Goal: Task Accomplishment & Management: Manage account settings

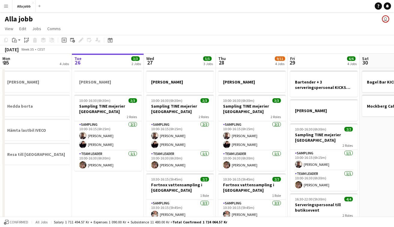
scroll to position [0, 168]
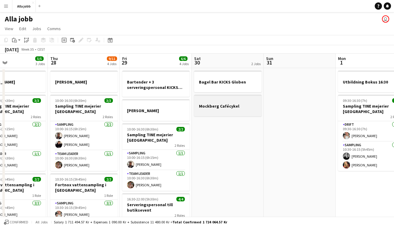
click at [235, 115] on app-job-card "Mockberg Cafécykel" at bounding box center [228, 106] width 68 height 22
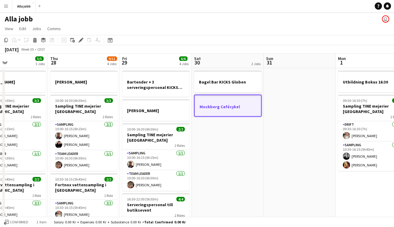
click at [251, 149] on app-date-cell "Bagel Bar KICKS Globen Mockberg Cafécykel" at bounding box center [228, 201] width 72 height 266
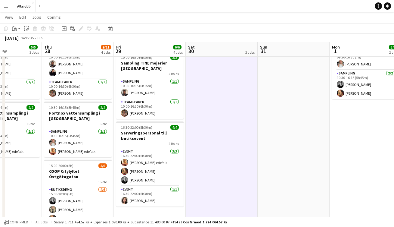
scroll to position [0, 167]
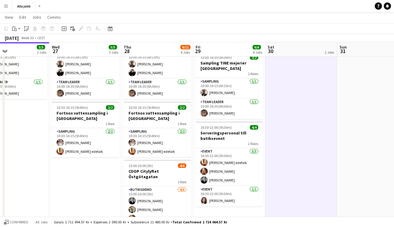
drag, startPoint x: 206, startPoint y: 159, endPoint x: 279, endPoint y: 164, distance: 73.4
click at [279, 164] on app-calendar-viewport "Sun 24 2 Jobs Mon 25 4 Jobs Tue 26 3/3 2 Jobs Wed 27 5/5 3 Jobs Thu 28 9/11 4 J…" at bounding box center [197, 107] width 394 height 310
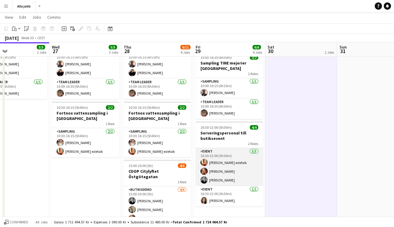
scroll to position [116, 0]
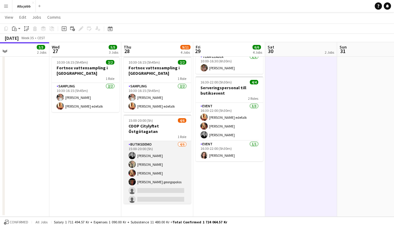
click at [170, 172] on app-card-role "Butiksdemo [DATE] 15:00-20:00 (5h) [PERSON_NAME] [PERSON_NAME] [PERSON_NAME] [P…" at bounding box center [158, 173] width 68 height 64
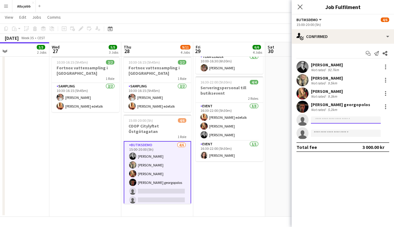
click at [324, 120] on input at bounding box center [346, 119] width 70 height 7
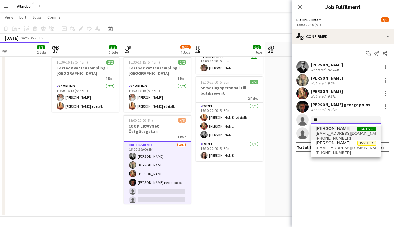
type input "***"
click at [347, 134] on span "[EMAIL_ADDRESS][DOMAIN_NAME]" at bounding box center [346, 133] width 60 height 5
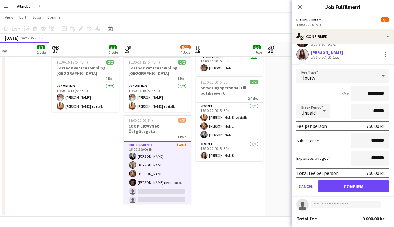
scroll to position [64, 0]
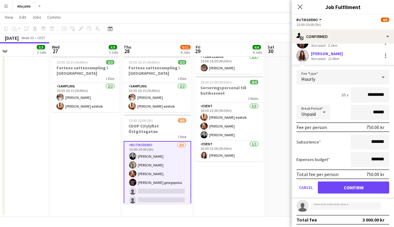
click at [303, 57] on app-user-avatar at bounding box center [303, 56] width 12 height 12
click at [350, 184] on button "Confirm" at bounding box center [353, 187] width 71 height 12
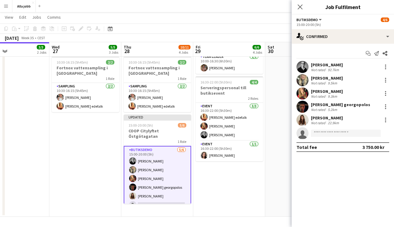
scroll to position [0, 0]
click at [6, 8] on app-icon "Menu" at bounding box center [6, 6] width 5 height 5
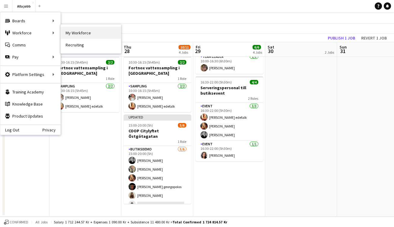
click at [83, 36] on link "My Workforce" at bounding box center [91, 33] width 60 height 12
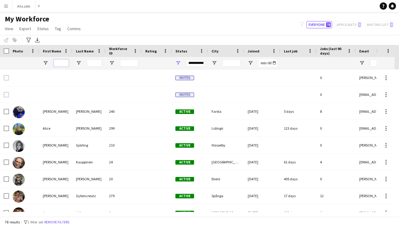
click at [57, 63] on input "First Name Filter Input" at bounding box center [61, 62] width 15 height 7
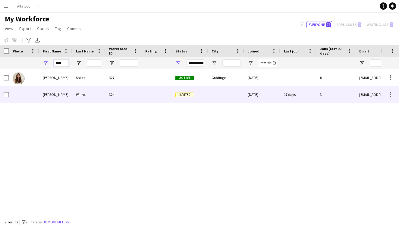
type input "****"
click at [68, 99] on div "[PERSON_NAME]" at bounding box center [55, 94] width 33 height 17
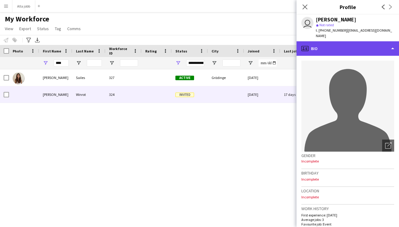
click at [323, 43] on div "profile Bio" at bounding box center [348, 48] width 102 height 14
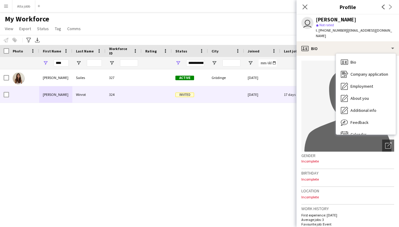
click at [245, 132] on div "[PERSON_NAME] 327 Active Grödinge [DATE] 0 [EMAIL_ADDRESS][DOMAIN_NAME] [PERSON…" at bounding box center [190, 140] width 381 height 143
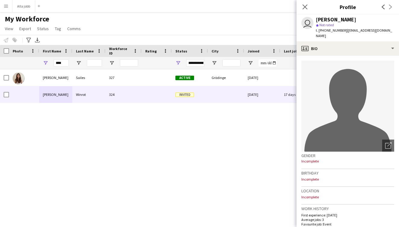
click at [258, 135] on div "[PERSON_NAME] 327 Active Grödinge [DATE] 0 [EMAIL_ADDRESS][DOMAIN_NAME] [PERSON…" at bounding box center [190, 140] width 381 height 143
click at [304, 4] on app-icon "Close pop-in" at bounding box center [305, 7] width 9 height 9
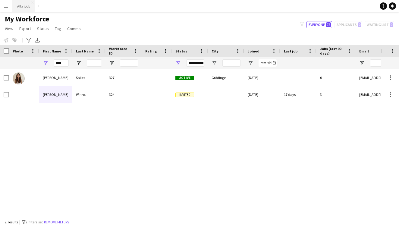
click at [23, 7] on button "Alla jobb Close" at bounding box center [23, 6] width 23 height 12
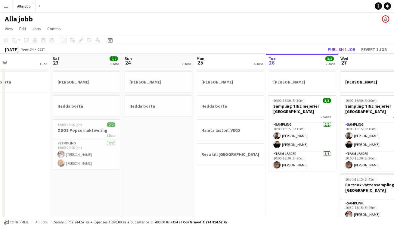
click at [302, 124] on app-calendar-viewport "Wed 20 Thu 21 Fri 22 1 Job Sat 23 2/2 3 Jobs Sun 24 2 Jobs Mon 25 4 Jobs Tue 26…" at bounding box center [197, 194] width 394 height 280
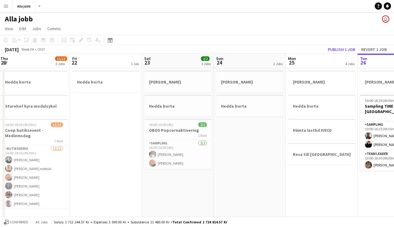
drag, startPoint x: 153, startPoint y: 128, endPoint x: 341, endPoint y: 130, distance: 188.4
click at [341, 130] on app-calendar-viewport "Tue 19 Wed 20 1 Job Thu 21 11/12 3 Jobs Fri 22 1 Job Sat 23 2/2 3 Jobs Sun 24 2…" at bounding box center [197, 194] width 394 height 280
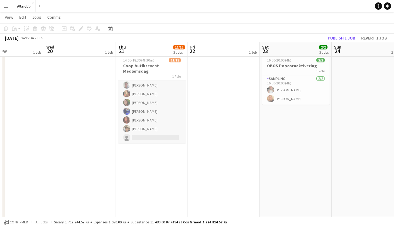
scroll to position [116, 0]
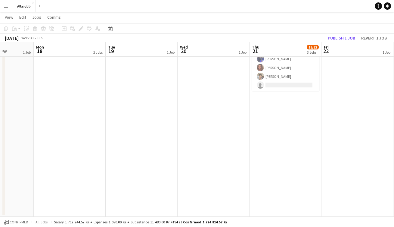
drag, startPoint x: 102, startPoint y: 149, endPoint x: 244, endPoint y: 147, distance: 142.0
click at [243, 147] on app-calendar-viewport "Fri 15 Sat 16 2/2 3 Jobs Sun 17 1 Job Mon 18 2 Jobs Tue 19 1 Job Wed 20 1 Job T…" at bounding box center [197, 62] width 394 height 310
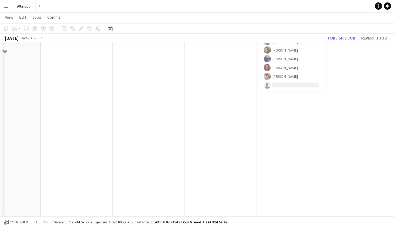
scroll to position [0, 0]
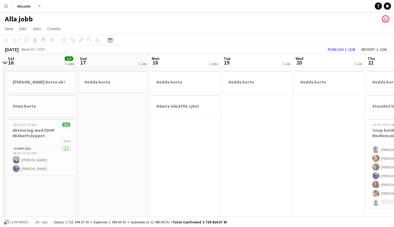
drag, startPoint x: 181, startPoint y: 148, endPoint x: 259, endPoint y: 148, distance: 78.4
click at [274, 148] on app-calendar-viewport "Thu 14 Fri 15 Sat 16 2/2 3 Jobs Sun 17 1 Job Mon 18 2 Jobs Tue 19 1 Job Wed 20 …" at bounding box center [197, 194] width 394 height 280
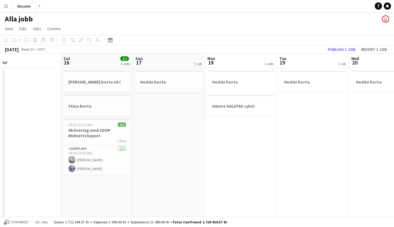
drag, startPoint x: 114, startPoint y: 146, endPoint x: 219, endPoint y: 146, distance: 105.2
click at [219, 146] on app-calendar-viewport "Wed 13 1 Job Thu 14 Fri 15 Sat 16 2/2 3 Jobs Sun 17 1 Job Mon 18 2 Jobs Tue 19 …" at bounding box center [197, 194] width 394 height 280
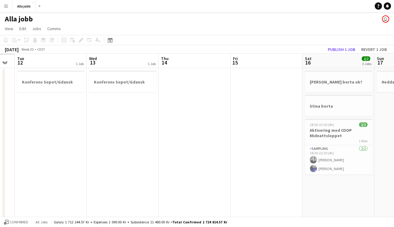
drag, startPoint x: 109, startPoint y: 153, endPoint x: 283, endPoint y: 149, distance: 173.9
click at [281, 150] on app-calendar-viewport "Sun 10 Mon 11 Tue 12 1 Job Wed 13 1 Job Thu 14 Fri 15 Sat 16 2/2 3 Jobs Sun 17 …" at bounding box center [197, 194] width 394 height 280
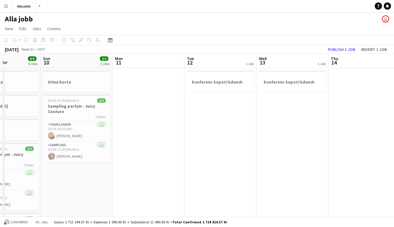
drag, startPoint x: 79, startPoint y: 149, endPoint x: 261, endPoint y: 149, distance: 182.3
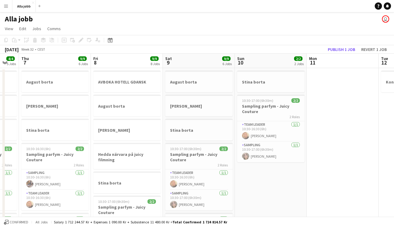
scroll to position [0, 123]
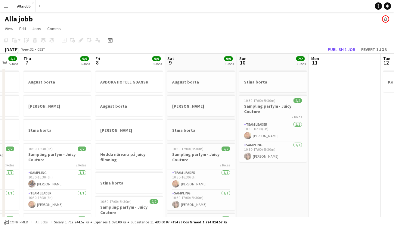
drag, startPoint x: 215, startPoint y: 153, endPoint x: 285, endPoint y: 152, distance: 70.2
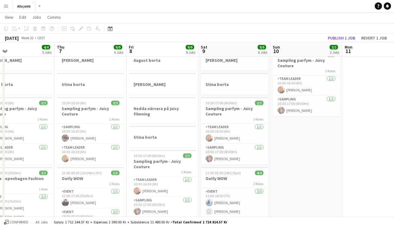
scroll to position [0, 161]
drag, startPoint x: 167, startPoint y: 169, endPoint x: 196, endPoint y: 170, distance: 29.5
click at [196, 170] on app-calendar-viewport "Mon 4 Tue 5 3 Jobs Wed 6 4/4 5 Jobs Thu 7 9/9 6 Jobs Fri 8 9/9 8 Jobs Sat 9 9/9…" at bounding box center [197, 182] width 394 height 408
click at [297, 172] on app-date-cell "Stina borta 10:30-17:00 (6h30m) 2/2 Sampling parfym - Juicy Couture 2 Roles Tea…" at bounding box center [307, 204] width 72 height 364
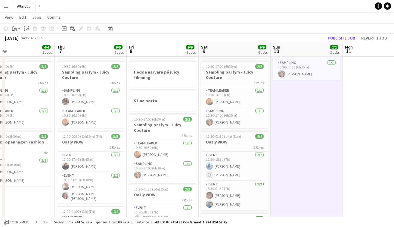
scroll to position [104, 0]
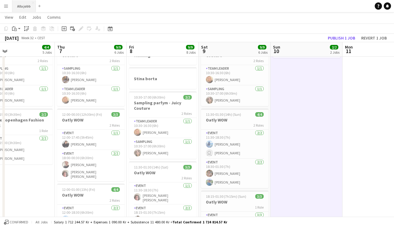
click at [30, 9] on button "Alla jobb Close" at bounding box center [24, 6] width 24 height 12
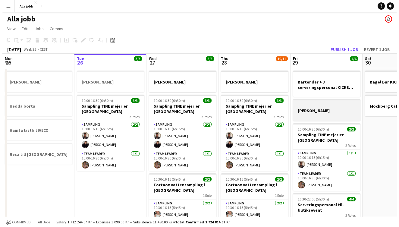
scroll to position [116, 0]
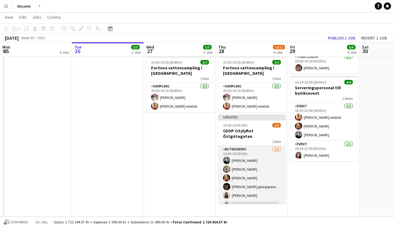
click at [254, 171] on app-card-role "Butiksdemo [DATE] 15:00-20:00 (5h) [PERSON_NAME] [PERSON_NAME] [PERSON_NAME] [P…" at bounding box center [252, 178] width 68 height 64
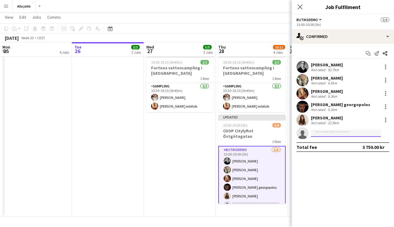
click at [329, 133] on input at bounding box center [346, 133] width 70 height 7
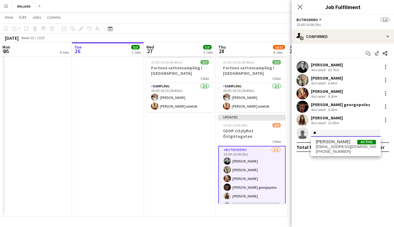
type input "*"
click at [166, 149] on app-date-cell "[PERSON_NAME] 10:00-16:30 (6h30m) 3/3 Sampling TINE mejerier Göteborg 2 Roles S…" at bounding box center [180, 84] width 72 height 266
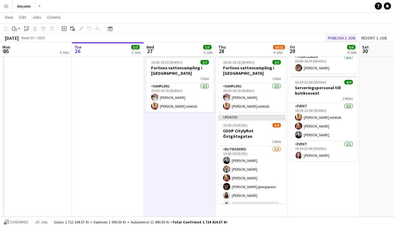
click at [335, 39] on button "Publish 1 job" at bounding box center [342, 38] width 32 height 8
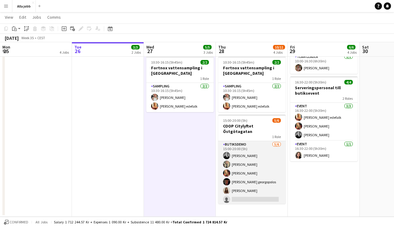
click at [243, 172] on app-card-role "Butiksdemo [DATE] 15:00-20:00 (5h) [PERSON_NAME] [PERSON_NAME] [PERSON_NAME] [P…" at bounding box center [252, 173] width 68 height 64
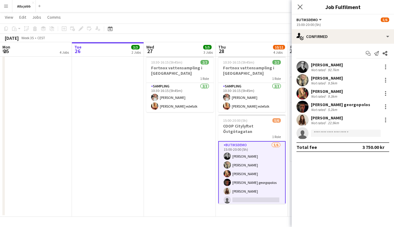
click at [302, 96] on app-user-avatar at bounding box center [303, 93] width 12 height 12
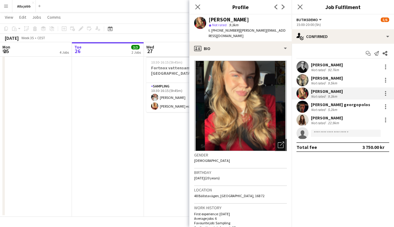
click at [306, 108] on app-user-avatar at bounding box center [303, 107] width 12 height 12
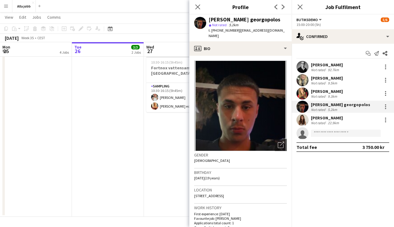
click at [305, 120] on app-user-avatar at bounding box center [303, 120] width 12 height 12
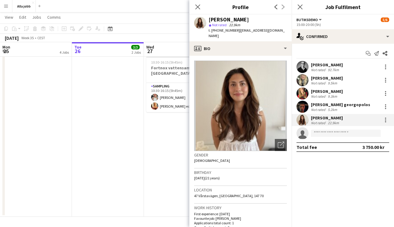
click at [170, 151] on app-date-cell "[PERSON_NAME] 10:00-16:30 (6h30m) 3/3 Sampling TINE mejerier Göteborg 2 Roles S…" at bounding box center [180, 84] width 72 height 266
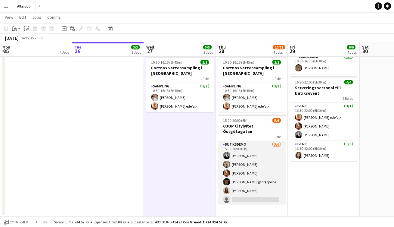
click at [263, 172] on app-card-role "Butiksdemo [DATE] 15:00-20:00 (5h) [PERSON_NAME] [PERSON_NAME] [PERSON_NAME] [P…" at bounding box center [252, 173] width 68 height 64
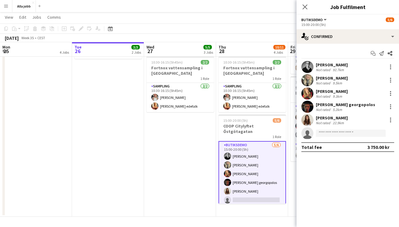
click at [8, 9] on button "Menu" at bounding box center [6, 6] width 12 height 12
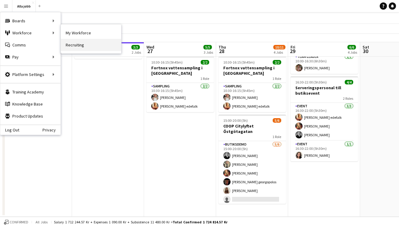
click at [74, 45] on link "Recruiting" at bounding box center [91, 45] width 60 height 12
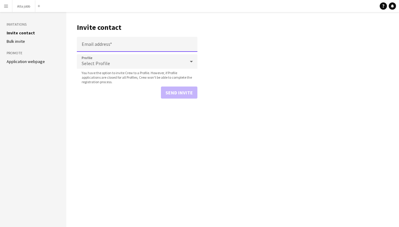
click at [99, 48] on input "Email address" at bounding box center [137, 44] width 121 height 15
paste input "**********"
type input "**********"
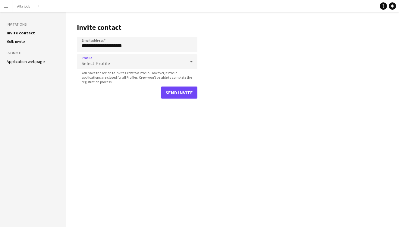
click at [103, 64] on span "Select Profile" at bounding box center [96, 63] width 28 height 6
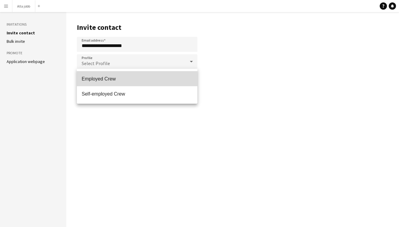
click at [102, 82] on span "Employed Crew" at bounding box center [137, 79] width 111 height 6
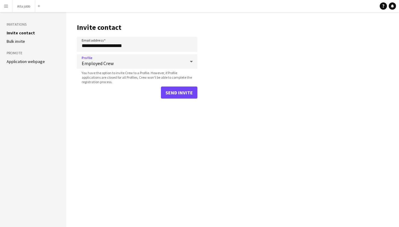
click at [177, 90] on button "Send invite" at bounding box center [179, 92] width 36 height 12
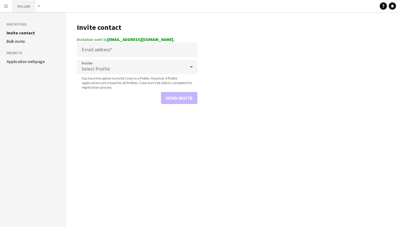
click at [29, 10] on button "Alla jobb Close" at bounding box center [23, 6] width 23 height 12
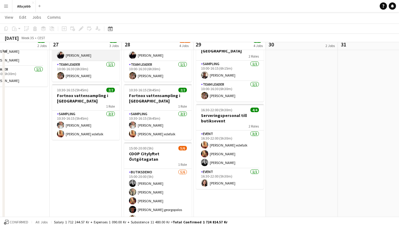
scroll to position [116, 0]
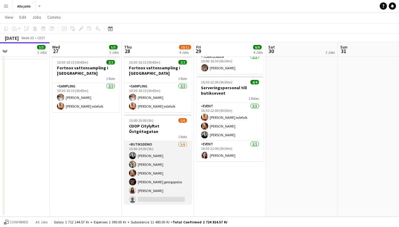
click at [161, 163] on app-card-role "Butiksdemo [DATE] 15:00-20:00 (5h) [PERSON_NAME] [PERSON_NAME] [PERSON_NAME] [P…" at bounding box center [158, 173] width 68 height 64
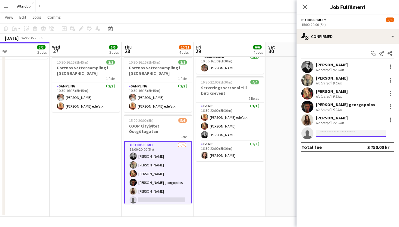
click at [326, 134] on input at bounding box center [351, 133] width 70 height 7
type input "*"
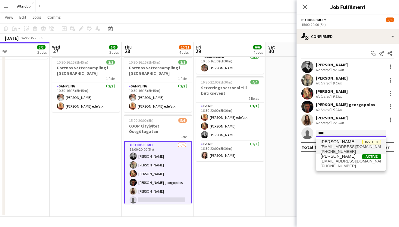
type input "****"
click at [363, 145] on span "[EMAIL_ADDRESS][DOMAIN_NAME]" at bounding box center [351, 146] width 60 height 5
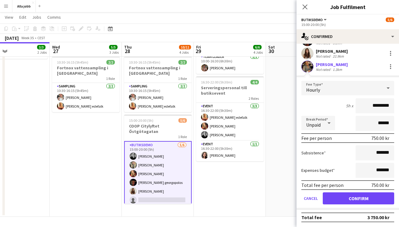
scroll to position [67, 0]
click at [360, 200] on button "Confirm" at bounding box center [358, 198] width 71 height 12
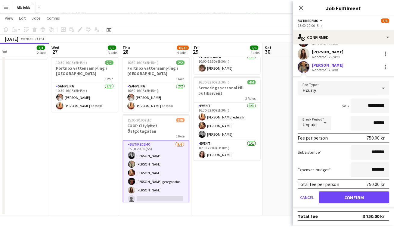
scroll to position [0, 0]
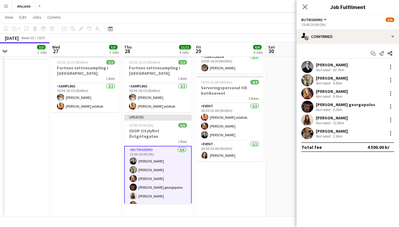
click at [209, 193] on app-date-cell "Bartender + 3 serveringspersonal KICKS Globen [PERSON_NAME] 10:00-16:30 (6h30m)…" at bounding box center [230, 84] width 72 height 266
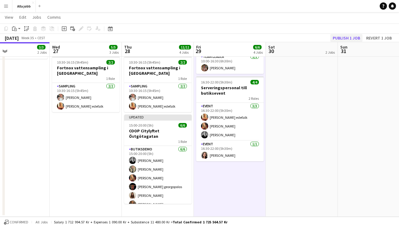
click at [338, 39] on button "Publish 1 job" at bounding box center [346, 38] width 32 height 8
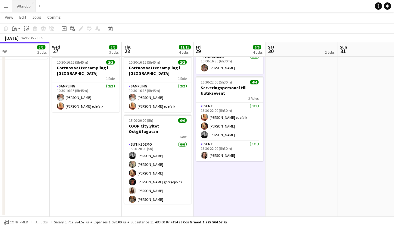
click at [27, 9] on button "Alla jobb Close" at bounding box center [24, 6] width 24 height 12
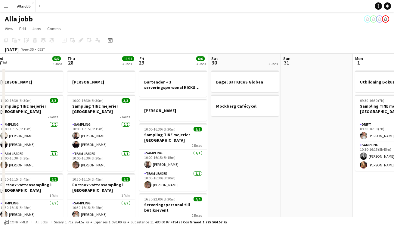
drag, startPoint x: 372, startPoint y: 139, endPoint x: 210, endPoint y: 137, distance: 162.2
click at [210, 137] on app-calendar-viewport "Sun 24 2 Jobs Mon 25 4 Jobs Tue 26 3/3 2 Jobs Wed 27 5/5 3 Jobs Thu 28 11/11 4 …" at bounding box center [197, 194] width 394 height 280
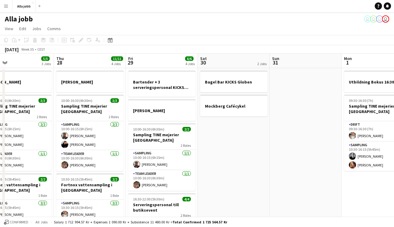
click at [246, 136] on app-date-cell "Bagel Bar KICKS Globen Mockberg Cafécykel" at bounding box center [234, 201] width 72 height 266
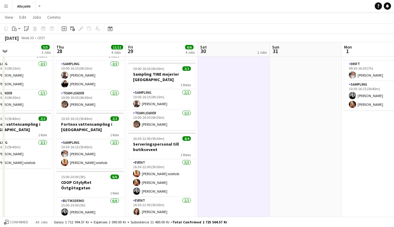
scroll to position [0, 0]
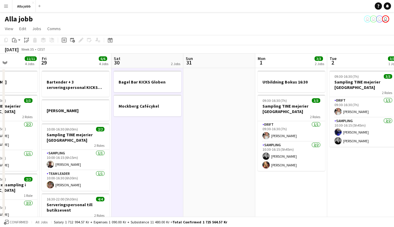
drag, startPoint x: 292, startPoint y: 144, endPoint x: 204, endPoint y: 140, distance: 87.5
click at [205, 140] on app-calendar-viewport "Mon 25 4 Jobs Tue 26 3/3 2 Jobs Wed 27 5/5 3 Jobs Thu 28 11/11 4 Jobs Fri 29 6/…" at bounding box center [197, 194] width 394 height 280
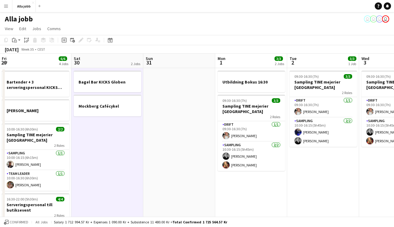
scroll to position [0, 218]
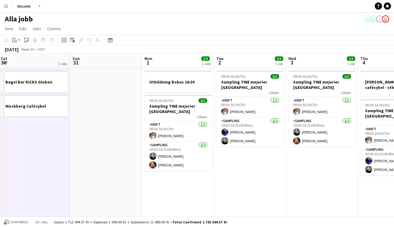
drag, startPoint x: 221, startPoint y: 139, endPoint x: 108, endPoint y: 127, distance: 113.4
click at [108, 127] on app-calendar-viewport "Wed 27 5/5 3 Jobs Thu 28 11/11 4 Jobs Fri 29 6/6 4 Jobs Sat 30 2 Jobs Sun 31 Mo…" at bounding box center [197, 194] width 394 height 280
click at [279, 172] on app-date-cell "09:30-16:30 (7h) 3/3 Sampling TINE mejerier Stockholm 2 Roles Drift [DATE] 09:3…" at bounding box center [250, 201] width 72 height 266
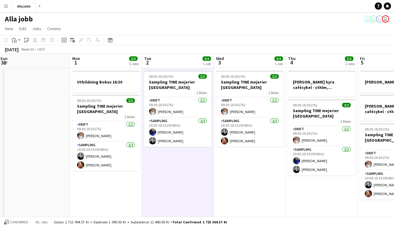
scroll to position [0, 222]
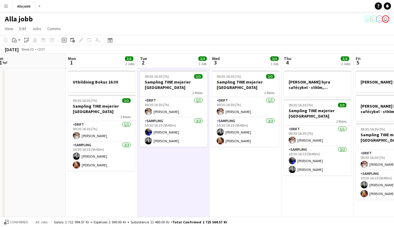
drag, startPoint x: 297, startPoint y: 170, endPoint x: 222, endPoint y: 155, distance: 75.9
click at [222, 155] on app-calendar-viewport "Thu 28 11/11 4 Jobs Fri 29 6/6 4 Jobs Sat 30 2 Jobs Sun 31 Mon 1 3/3 2 Jobs Tue…" at bounding box center [197, 194] width 394 height 280
click at [254, 156] on app-date-cell "09:30-16:30 (7h) 3/3 Sampling TINE mejerier Stockholm 2 Roles Drift [DATE] 09:3…" at bounding box center [246, 201] width 72 height 266
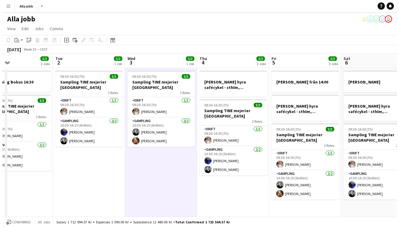
scroll to position [0, 159]
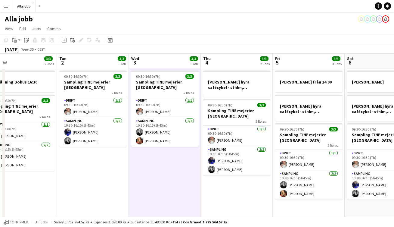
drag, startPoint x: 257, startPoint y: 178, endPoint x: 248, endPoint y: 174, distance: 9.3
click at [248, 174] on app-calendar-viewport "Sat 30 2 Jobs Sun 31 Mon 1 3/3 2 Jobs Tue 2 3/3 1 Job Wed 3 3/3 1 Job Thu 4 3/3…" at bounding box center [197, 194] width 394 height 280
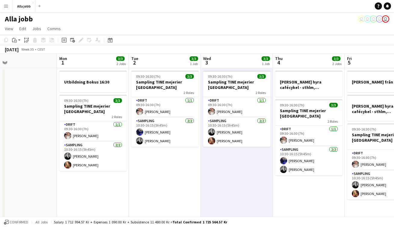
click at [182, 189] on app-date-cell "09:30-16:30 (7h) 3/3 Sampling TINE mejerier Stockholm 2 Roles Drift [DATE] 09:3…" at bounding box center [165, 201] width 72 height 266
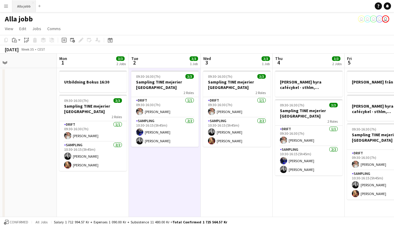
click at [31, 11] on button "Alla jobb Close" at bounding box center [24, 6] width 24 height 12
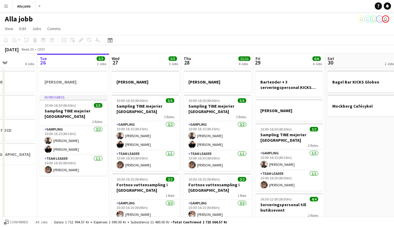
scroll to position [0, 206]
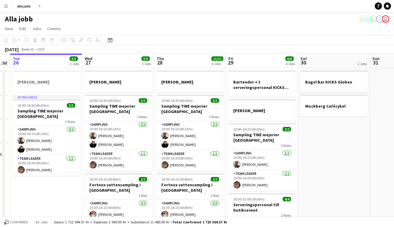
drag, startPoint x: 375, startPoint y: 147, endPoint x: 313, endPoint y: 149, distance: 61.8
click at [313, 149] on app-calendar-viewport "Sat 23 2/2 3 Jobs Sun 24 2 Jobs Mon 25 4 Jobs Tue 26 3/3 2 Jobs Wed 27 5/5 3 Jo…" at bounding box center [197, 194] width 394 height 280
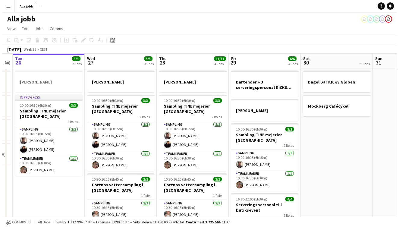
scroll to position [116, 0]
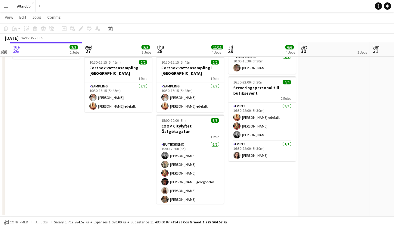
click at [271, 168] on app-date-cell "Bartender + 3 serveringspersonal KICKS Globen [PERSON_NAME] 10:00-16:30 (6h30m)…" at bounding box center [262, 84] width 72 height 266
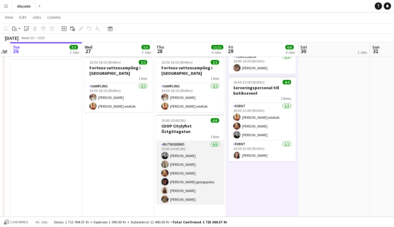
click at [199, 184] on app-card-role "Butiksdemo [DATE] 15:00-20:00 (5h) [PERSON_NAME] [PERSON_NAME] [PERSON_NAME] [P…" at bounding box center [191, 173] width 68 height 64
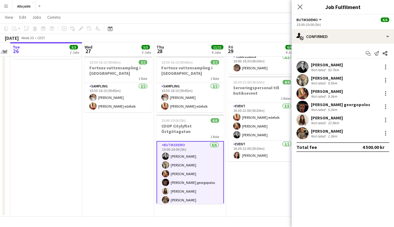
click at [303, 134] on app-user-avatar at bounding box center [303, 133] width 12 height 12
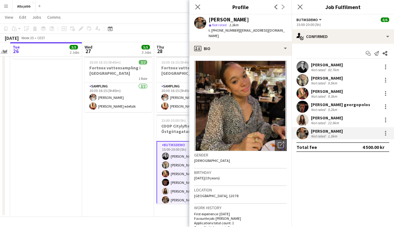
click at [303, 121] on app-user-avatar at bounding box center [303, 120] width 12 height 12
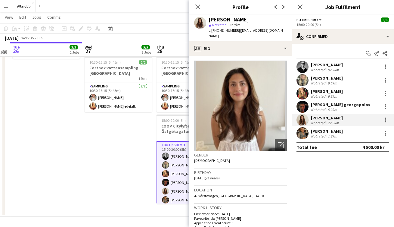
click at [304, 133] on app-user-avatar at bounding box center [303, 133] width 12 height 12
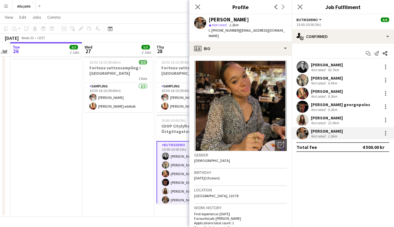
click at [304, 122] on app-user-avatar at bounding box center [303, 120] width 12 height 12
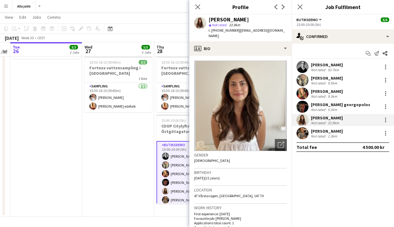
click at [304, 108] on app-user-avatar at bounding box center [303, 107] width 12 height 12
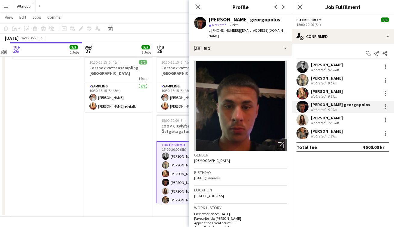
click at [303, 92] on app-user-avatar at bounding box center [303, 93] width 12 height 12
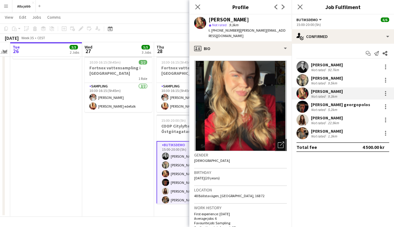
click at [305, 78] on app-user-avatar at bounding box center [303, 80] width 12 height 12
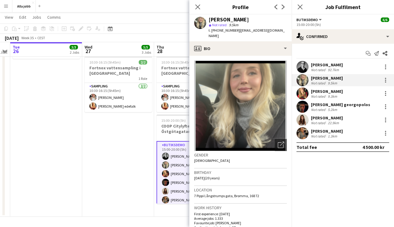
click at [303, 66] on app-user-avatar at bounding box center [303, 67] width 12 height 12
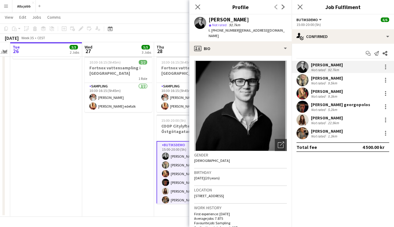
click at [108, 145] on app-date-cell "[PERSON_NAME] 10:00-16:30 (6h30m) 3/3 Sampling TINE mejerier Göteborg 2 Roles S…" at bounding box center [118, 84] width 72 height 266
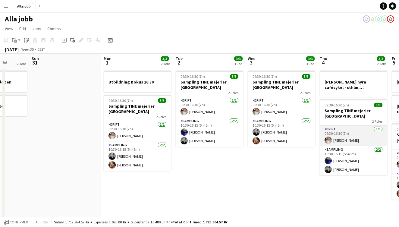
scroll to position [0, 187]
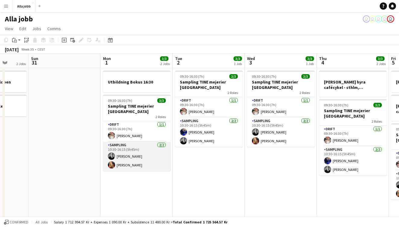
click at [140, 153] on app-card-role "Sampling [DATE] 10:30-16:15 (5h45m) [PERSON_NAME] [PERSON_NAME]" at bounding box center [137, 156] width 68 height 29
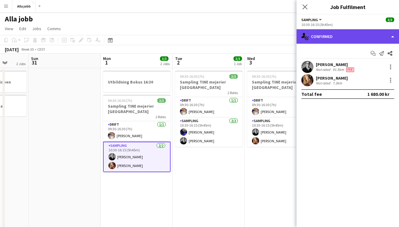
click at [345, 42] on div "single-neutral-actions-check-2 Confirmed" at bounding box center [348, 36] width 102 height 14
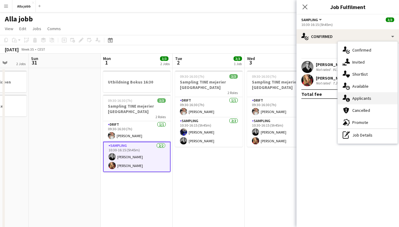
click at [360, 102] on div "single-neutral-actions-information Applicants" at bounding box center [368, 98] width 60 height 12
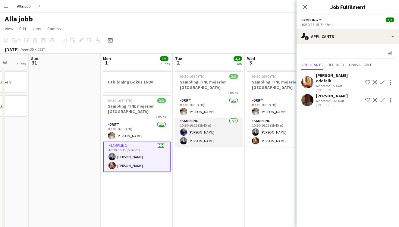
click at [222, 130] on app-card-role "Sampling [DATE] 10:30-16:15 (5h45m) [PERSON_NAME] [PERSON_NAME]" at bounding box center [209, 132] width 68 height 29
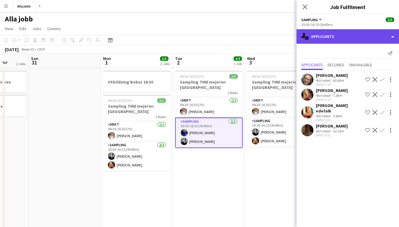
click at [343, 41] on div "single-neutral-actions-information Applicants" at bounding box center [348, 36] width 102 height 14
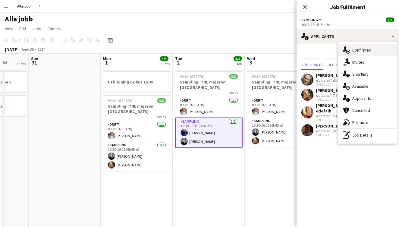
click at [364, 51] on div "single-neutral-actions-check-2 Confirmed" at bounding box center [368, 50] width 60 height 12
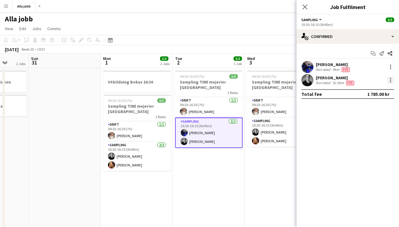
click at [391, 82] on div at bounding box center [390, 80] width 7 height 7
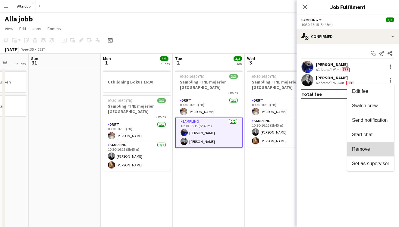
click at [360, 152] on button "Remove" at bounding box center [370, 149] width 47 height 14
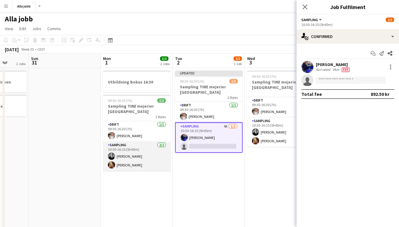
click at [163, 161] on app-card-role "Sampling [DATE] 10:30-16:15 (5h45m) [PERSON_NAME] [PERSON_NAME]" at bounding box center [137, 156] width 68 height 29
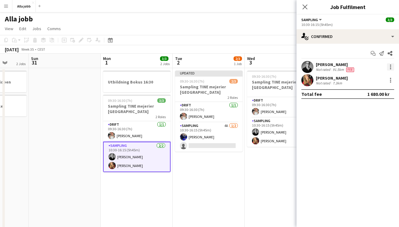
click at [391, 69] on div at bounding box center [390, 68] width 1 height 1
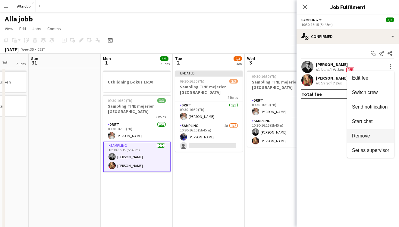
click at [365, 133] on span "Remove" at bounding box center [361, 135] width 18 height 5
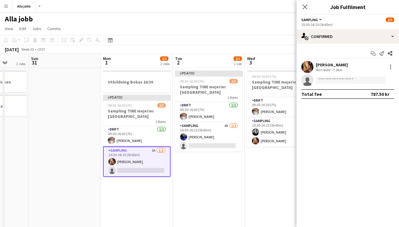
click at [244, 170] on app-date-cell "Updated 09:30-16:30 (7h) 2/3 Sampling TINE mejerier Stockholm 2 Roles Drift [DA…" at bounding box center [209, 201] width 72 height 266
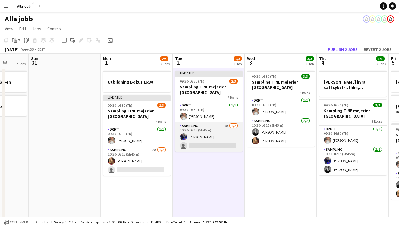
click at [227, 137] on app-card-role "Sampling 4A [DATE] 10:30-16:15 (5h45m) [PERSON_NAME] single-neutral-actions" at bounding box center [209, 136] width 68 height 29
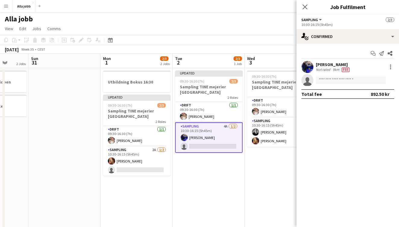
click at [355, 44] on div "Start chat Send notification Share [PERSON_NAME] Not rated 9km Fee single-neutr…" at bounding box center [348, 74] width 102 height 60
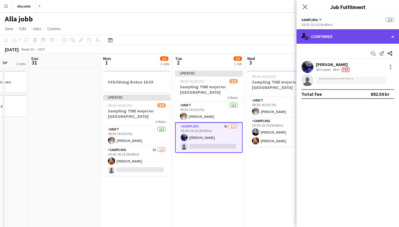
click at [352, 40] on div "single-neutral-actions-check-2 Confirmed" at bounding box center [348, 36] width 102 height 14
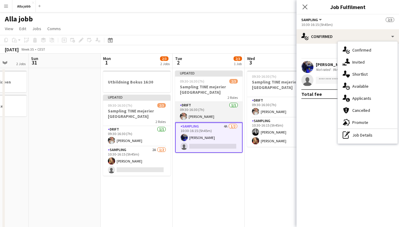
click at [226, 117] on app-card-role "Drift [DATE] 09:30-16:30 (7h) [PERSON_NAME]" at bounding box center [209, 112] width 68 height 20
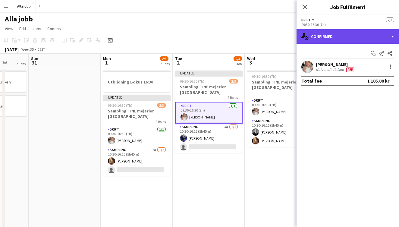
click at [343, 40] on div "single-neutral-actions-check-2 Confirmed" at bounding box center [348, 36] width 102 height 14
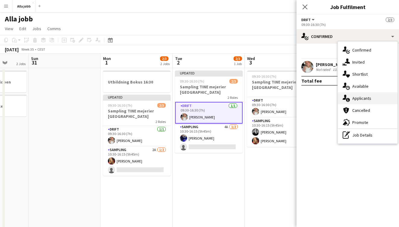
click at [355, 102] on div "single-neutral-actions-information Applicants" at bounding box center [368, 98] width 60 height 12
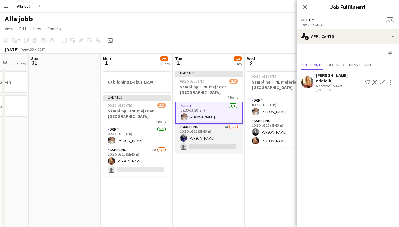
click at [214, 136] on app-card-role "Sampling 4A [DATE] 10:30-16:15 (5h45m) [PERSON_NAME] single-neutral-actions" at bounding box center [209, 138] width 68 height 29
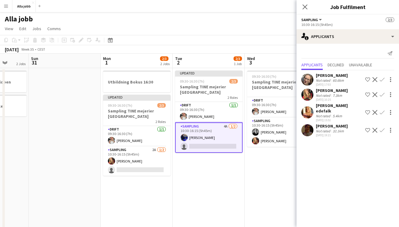
click at [382, 79] on app-icon "Confirm" at bounding box center [382, 79] width 5 height 5
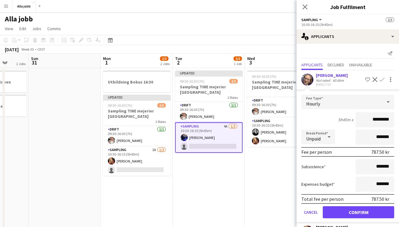
click at [375, 118] on input "*********" at bounding box center [375, 119] width 39 height 15
type input "******"
click at [358, 212] on button "Confirm" at bounding box center [358, 212] width 71 height 12
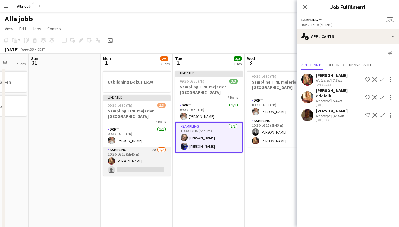
click at [128, 160] on app-card-role "Sampling 2A [DATE] 10:30-16:15 (5h45m) [PERSON_NAME] single-neutral-actions" at bounding box center [137, 160] width 68 height 29
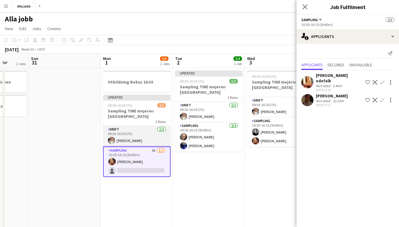
click at [149, 140] on app-card-role "Drift [DATE] 09:30-16:30 (7h) [PERSON_NAME]" at bounding box center [137, 136] width 68 height 20
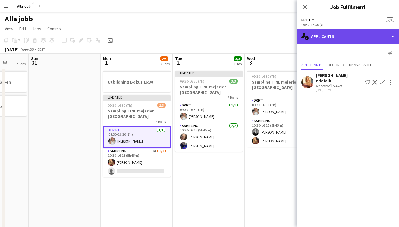
click at [338, 40] on div "single-neutral-actions-information Applicants" at bounding box center [348, 36] width 102 height 14
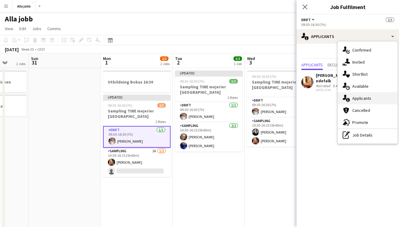
click at [365, 97] on div "single-neutral-actions-information Applicants" at bounding box center [368, 98] width 60 height 12
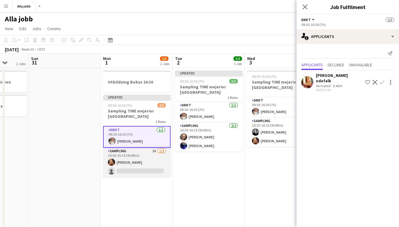
click at [146, 162] on app-card-role "Sampling 2A [DATE] 10:30-16:15 (5h45m) [PERSON_NAME] single-neutral-actions" at bounding box center [137, 162] width 68 height 29
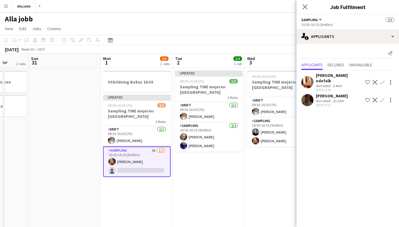
click at [263, 181] on app-date-cell "09:30-16:30 (7h) 3/3 Sampling TINE mejerier Stockholm 2 Roles Drift [DATE] 09:3…" at bounding box center [281, 201] width 72 height 266
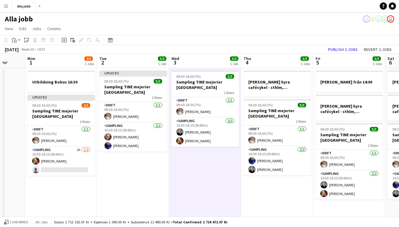
scroll to position [0, 191]
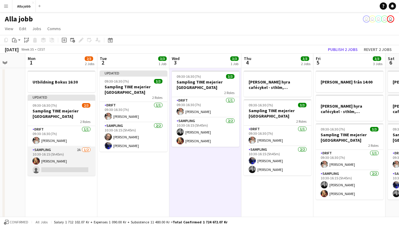
click at [81, 156] on app-card-role "Sampling 2A [DATE] 10:30-16:15 (5h45m) [PERSON_NAME] single-neutral-actions" at bounding box center [62, 160] width 68 height 29
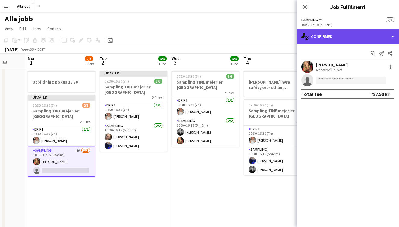
click at [333, 39] on div "single-neutral-actions-check-2 Confirmed" at bounding box center [348, 36] width 102 height 14
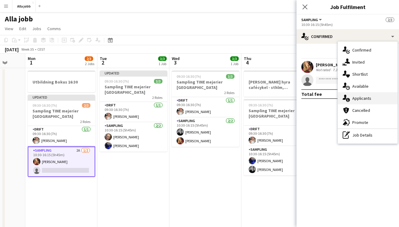
click at [353, 95] on div "single-neutral-actions-information Applicants" at bounding box center [368, 98] width 60 height 12
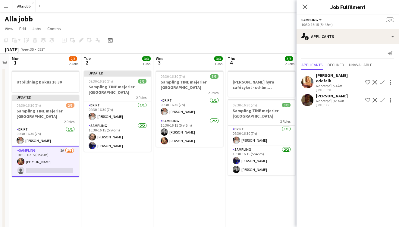
scroll to position [0, 206]
click at [163, 201] on app-date-cell "09:30-16:30 (7h) 3/3 Sampling TINE mejerier Stockholm 2 Roles Drift [DATE] 09:3…" at bounding box center [190, 201] width 72 height 266
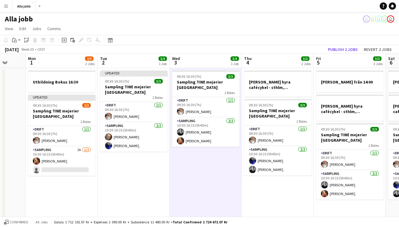
scroll to position [0, 198]
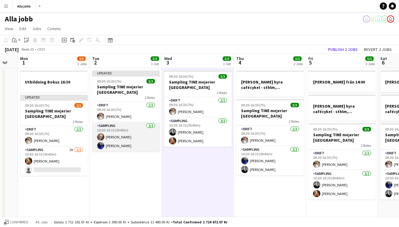
click at [135, 145] on app-card-role "Sampling [DATE] 10:30-16:15 (5h45m) [PERSON_NAME] [PERSON_NAME]" at bounding box center [126, 136] width 68 height 29
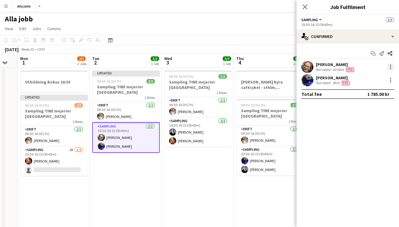
click at [388, 67] on div at bounding box center [390, 66] width 7 height 7
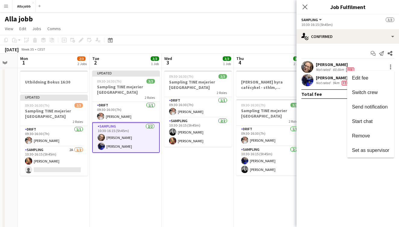
click at [229, 177] on div at bounding box center [199, 113] width 399 height 227
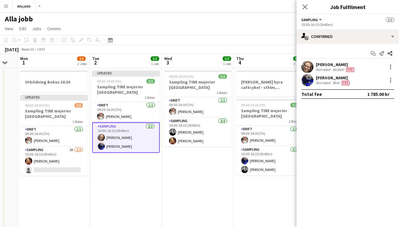
click at [209, 171] on app-date-cell "09:30-16:30 (7h) 3/3 Sampling TINE mejerier Stockholm 2 Roles Drift [DATE] 09:3…" at bounding box center [198, 201] width 72 height 266
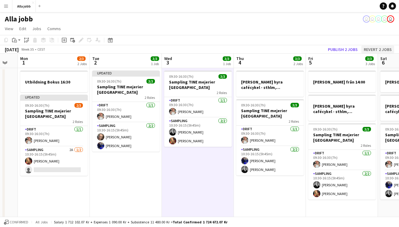
click at [385, 48] on button "Revert 2 jobs" at bounding box center [377, 50] width 33 height 8
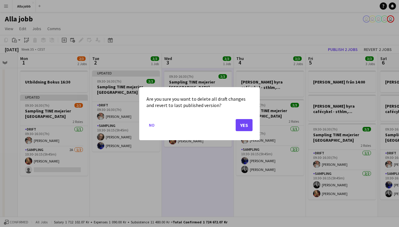
click at [249, 124] on button "Yes" at bounding box center [244, 125] width 17 height 12
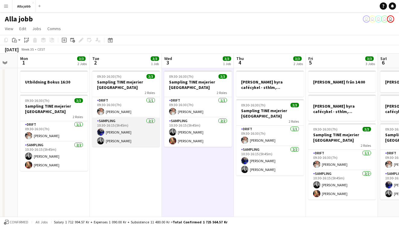
click at [118, 141] on app-card-role "Sampling [DATE] 10:30-16:15 (5h45m) [PERSON_NAME] [PERSON_NAME]" at bounding box center [126, 132] width 68 height 29
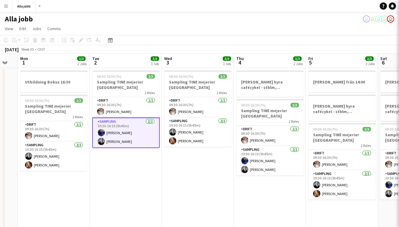
scroll to position [0, 198]
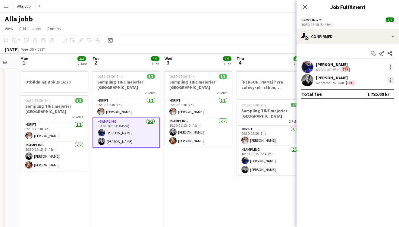
click at [393, 81] on div at bounding box center [390, 80] width 7 height 7
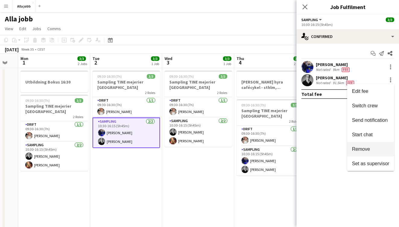
click at [356, 149] on span "Remove" at bounding box center [361, 148] width 18 height 5
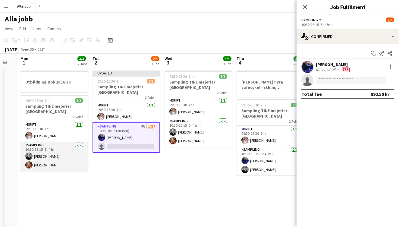
click at [73, 164] on app-card-role "Sampling [DATE] 10:30-16:15 (5h45m) [PERSON_NAME] [PERSON_NAME]" at bounding box center [54, 156] width 68 height 29
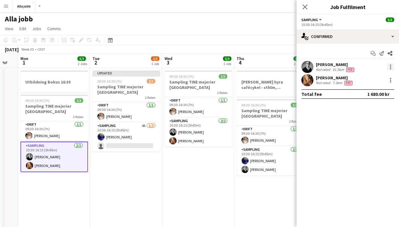
click at [394, 65] on div at bounding box center [390, 66] width 7 height 7
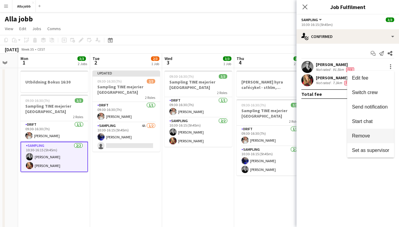
click at [361, 138] on span "Remove" at bounding box center [361, 135] width 18 height 5
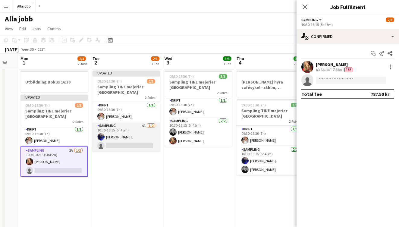
click at [140, 139] on app-card-role "Sampling 4A [DATE] 10:30-16:15 (5h45m) [PERSON_NAME] single-neutral-actions" at bounding box center [127, 136] width 68 height 29
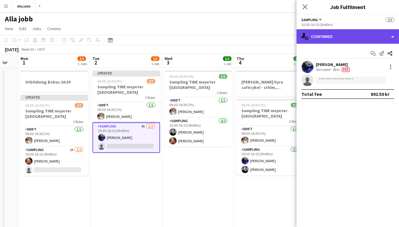
click at [320, 36] on div "single-neutral-actions-check-2 Confirmed" at bounding box center [348, 36] width 102 height 14
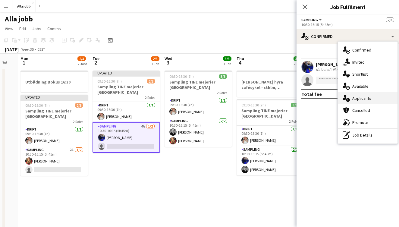
click at [354, 99] on div "single-neutral-actions-information Applicants" at bounding box center [368, 98] width 60 height 12
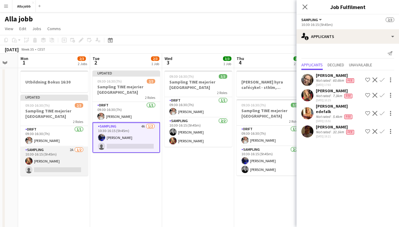
click at [55, 159] on app-card-role "Sampling 2A [DATE] 10:30-16:15 (5h45m) [PERSON_NAME] single-neutral-actions" at bounding box center [54, 160] width 68 height 29
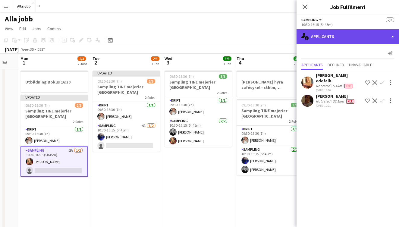
click at [333, 43] on div "single-neutral-actions-information Applicants" at bounding box center [348, 36] width 102 height 14
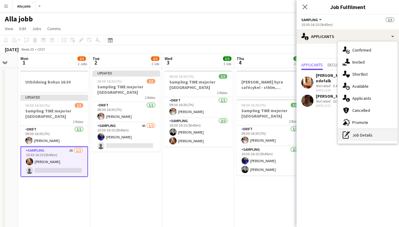
click at [361, 136] on div "pen-write Job Details" at bounding box center [368, 135] width 60 height 12
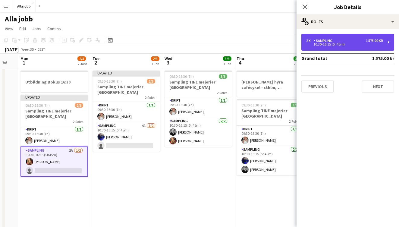
click at [323, 41] on div "Sampling" at bounding box center [323, 41] width 21 height 4
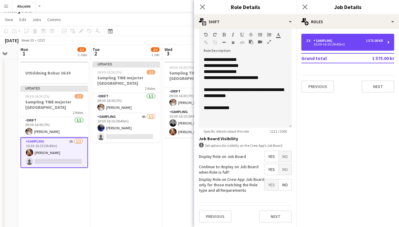
scroll to position [277, 0]
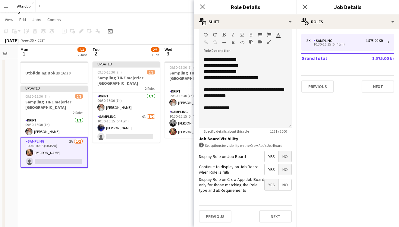
click at [145, 171] on app-date-cell "Updated 09:30-16:30 (7h) 2/3 Sampling TINE mejerier Stockholm 2 Roles Drift [DA…" at bounding box center [126, 192] width 72 height 266
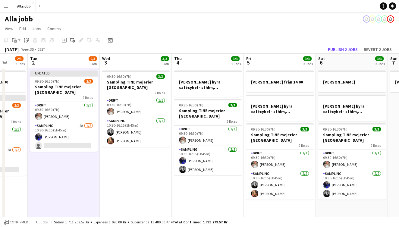
scroll to position [0, 187]
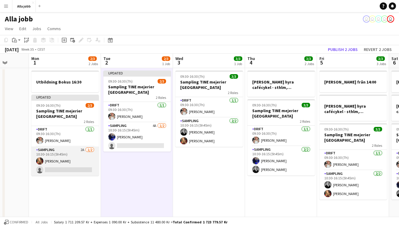
click at [54, 165] on app-card-role "Sampling 2A [DATE] 10:30-16:15 (5h45m) [PERSON_NAME] single-neutral-actions" at bounding box center [65, 160] width 68 height 29
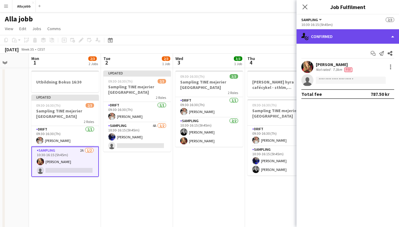
click at [341, 37] on div "single-neutral-actions-check-2 Confirmed" at bounding box center [348, 36] width 102 height 14
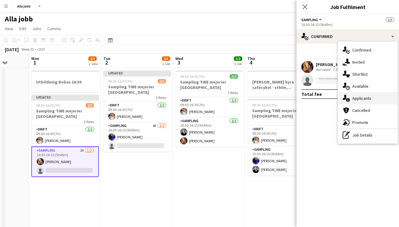
click at [361, 97] on div "single-neutral-actions-information Applicants" at bounding box center [368, 98] width 60 height 12
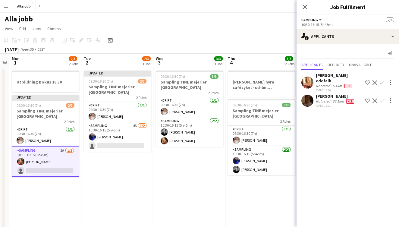
scroll to position [0, 207]
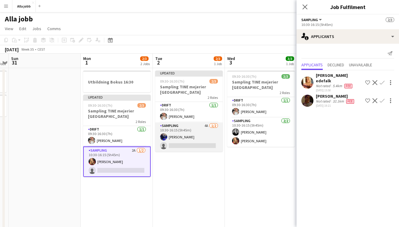
click at [191, 141] on app-card-role "Sampling 4A [DATE] 10:30-16:15 (5h45m) [PERSON_NAME] single-neutral-actions" at bounding box center [189, 136] width 68 height 29
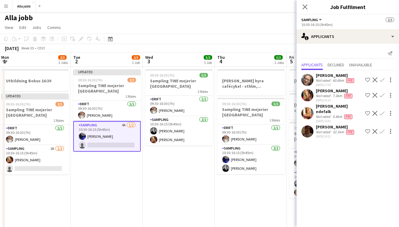
scroll to position [0, 221]
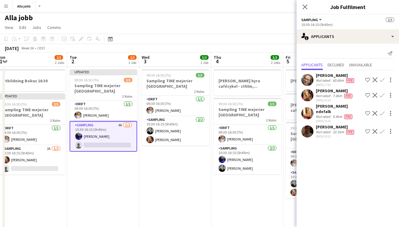
click at [262, 15] on div "Alla jobb user user user user user" at bounding box center [199, 16] width 399 height 11
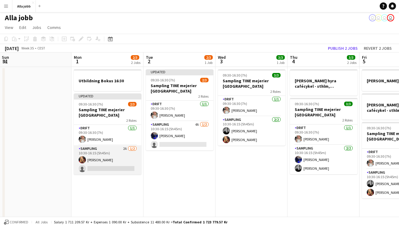
scroll to position [0, 132]
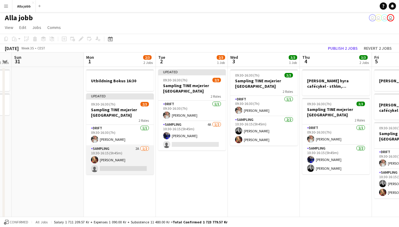
click at [130, 157] on app-card-role "Sampling 2A [DATE] 10:30-16:15 (5h45m) [PERSON_NAME] single-neutral-actions" at bounding box center [120, 159] width 68 height 29
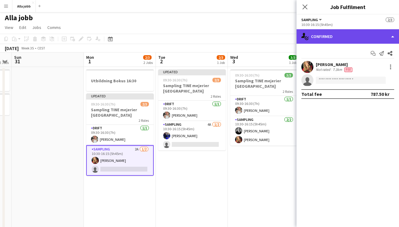
click at [331, 38] on div "single-neutral-actions-check-2 Confirmed" at bounding box center [348, 36] width 102 height 14
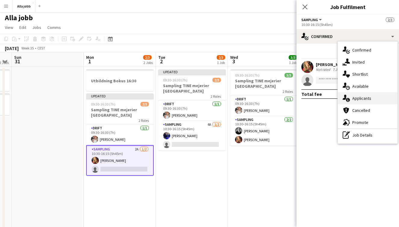
click at [355, 101] on div "single-neutral-actions-information Applicants" at bounding box center [368, 98] width 60 height 12
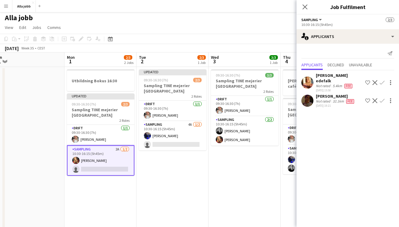
scroll to position [0, 164]
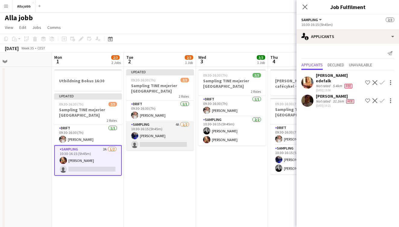
click at [157, 144] on app-card-role "Sampling 4A [DATE] 10:30-16:15 (5h45m) [PERSON_NAME] single-neutral-actions" at bounding box center [160, 135] width 68 height 29
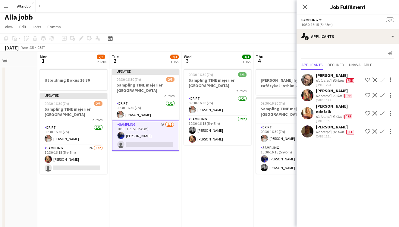
scroll to position [0, 177]
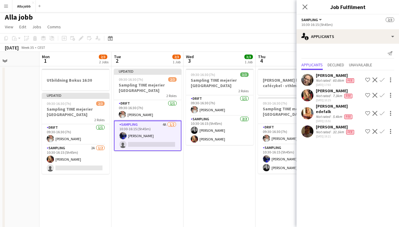
click at [225, 181] on app-date-cell "09:30-16:30 (7h) 3/3 Sampling TINE mejerier Stockholm 2 Roles Drift [DATE] 09:3…" at bounding box center [220, 199] width 72 height 266
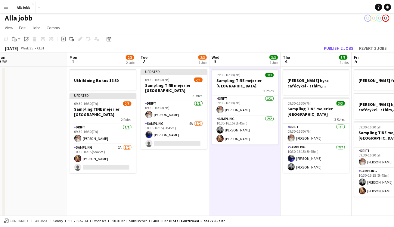
scroll to position [0, 147]
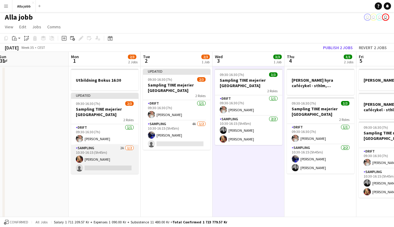
click at [102, 160] on app-card-role "Sampling 2A [DATE] 10:30-16:15 (5h45m) [PERSON_NAME] single-neutral-actions" at bounding box center [105, 159] width 68 height 29
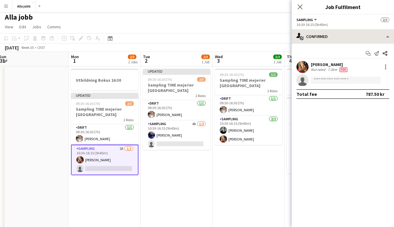
drag, startPoint x: 312, startPoint y: 45, endPoint x: 315, endPoint y: 41, distance: 4.7
click at [313, 44] on div "Start chat Send notification Share [PERSON_NAME] Not rated 7.3km Fee single-neu…" at bounding box center [343, 74] width 102 height 60
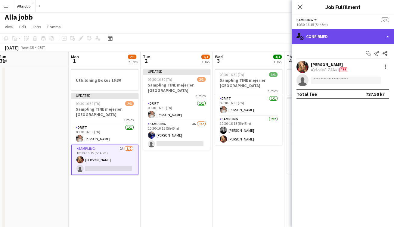
click at [316, 41] on div "single-neutral-actions-check-2 Confirmed" at bounding box center [343, 36] width 102 height 14
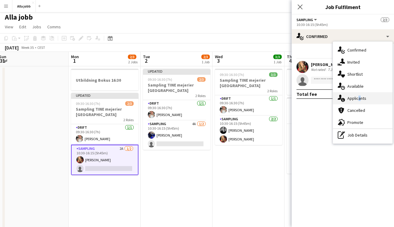
click at [358, 99] on div "single-neutral-actions-information Applicants" at bounding box center [363, 98] width 60 height 12
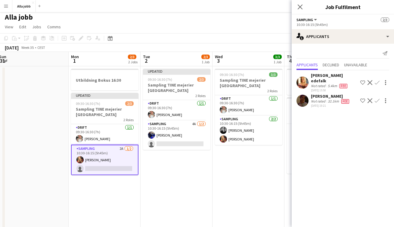
click at [377, 80] on app-icon "Confirm" at bounding box center [377, 82] width 5 height 5
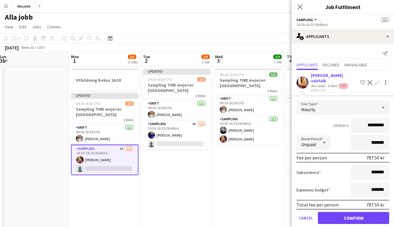
click at [352, 220] on button "Confirm" at bounding box center [353, 218] width 71 height 12
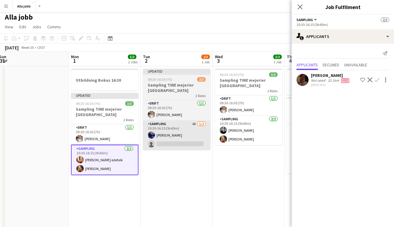
click at [192, 138] on app-card-role "Sampling 4A [DATE] 10:30-16:15 (5h45m) [PERSON_NAME] single-neutral-actions" at bounding box center [177, 135] width 68 height 29
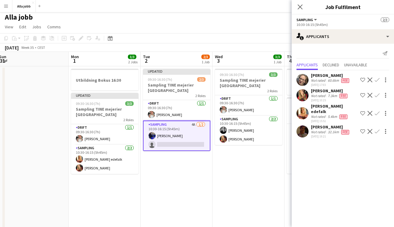
click at [377, 79] on app-icon "Confirm" at bounding box center [377, 79] width 5 height 5
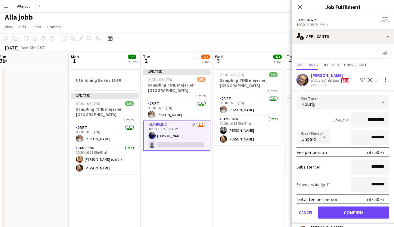
click at [366, 120] on input "*********" at bounding box center [370, 119] width 39 height 15
type input "******"
click at [352, 212] on button "Confirm" at bounding box center [353, 212] width 71 height 12
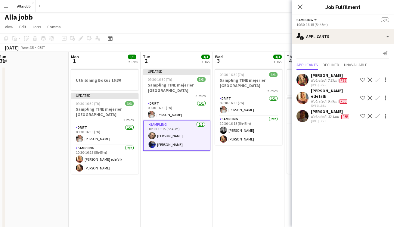
click at [203, 172] on app-date-cell "Updated 09:30-16:30 (7h) 3/3 Sampling TINE mejerier Stockholm 2 Roles Drift [DA…" at bounding box center [177, 199] width 72 height 266
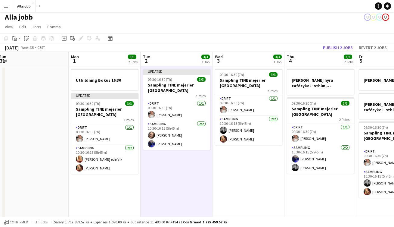
click at [233, 176] on app-date-cell "09:30-16:30 (7h) 3/3 Sampling TINE mejerier Stockholm 2 Roles Drift [DATE] 09:3…" at bounding box center [249, 199] width 72 height 266
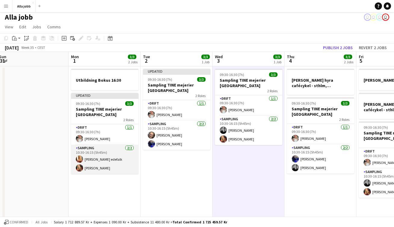
click at [122, 171] on app-card-role "Sampling [DATE] 10:30-16:15 (5h45m) [PERSON_NAME] [PERSON_NAME]" at bounding box center [105, 159] width 68 height 29
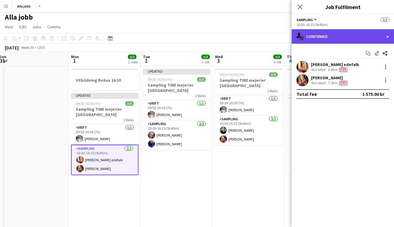
click at [325, 39] on div "single-neutral-actions-check-2 Confirmed" at bounding box center [343, 36] width 102 height 14
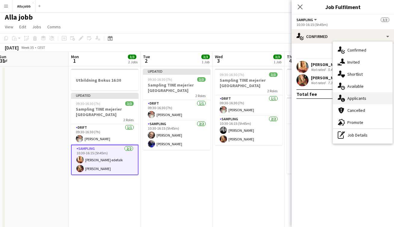
click at [346, 101] on div "single-neutral-actions-information Applicants" at bounding box center [363, 98] width 60 height 12
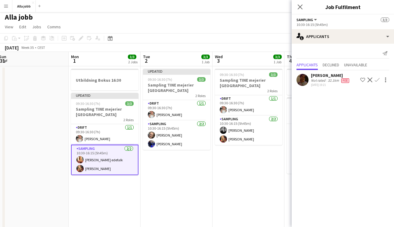
click at [210, 178] on app-date-cell "Updated 09:30-16:30 (7h) 3/3 Sampling TINE mejerier Stockholm 2 Roles Drift [DA…" at bounding box center [177, 199] width 72 height 266
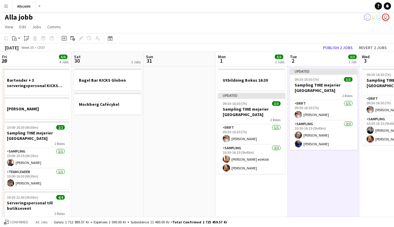
scroll to position [0, 149]
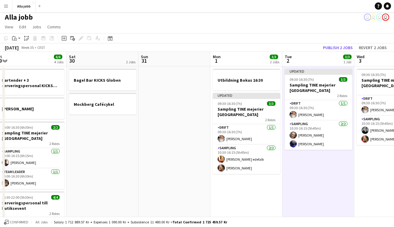
drag, startPoint x: 153, startPoint y: 169, endPoint x: 295, endPoint y: 168, distance: 141.9
click at [295, 168] on app-calendar-viewport "Wed 27 5/5 3 Jobs Thu 28 11/11 4 Jobs Fri 29 6/6 4 Jobs Sat 30 2 Jobs Sun 31 Mo…" at bounding box center [197, 192] width 394 height 280
click at [300, 170] on app-date-cell "Updated 09:30-16:30 (7h) 3/3 Sampling TINE mejerier Stockholm 2 Roles Drift [DA…" at bounding box center [319, 199] width 72 height 266
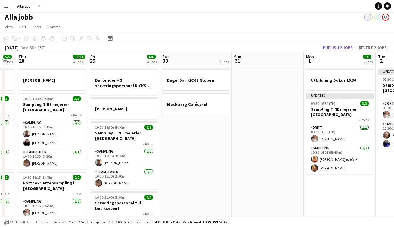
scroll to position [0, 122]
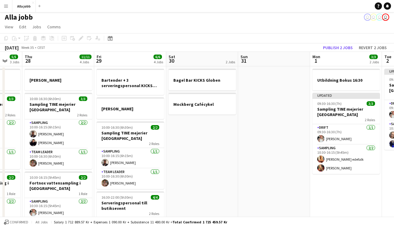
drag, startPoint x: 156, startPoint y: 174, endPoint x: 256, endPoint y: 173, distance: 99.5
click at [256, 173] on app-calendar-viewport "Tue 26 3/3 2 Jobs Wed 27 5/5 3 Jobs Thu 28 11/11 4 Jobs Fri 29 6/6 4 Jobs Sat 3…" at bounding box center [197, 192] width 394 height 280
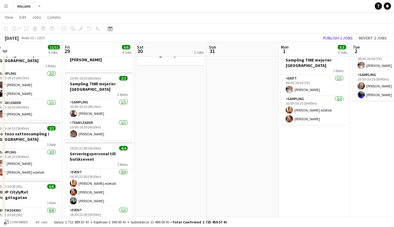
scroll to position [0, 169]
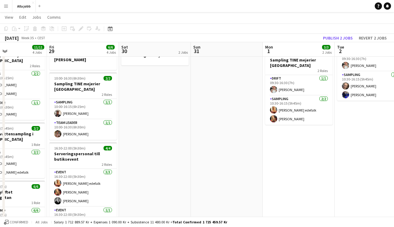
drag, startPoint x: 298, startPoint y: 176, endPoint x: 250, endPoint y: 182, distance: 47.7
click at [250, 182] on app-calendar-viewport "Tue 26 3/3 2 Jobs Wed 27 5/5 3 Jobs Thu 28 11/11 4 Jobs Fri 29 6/6 4 Jobs Sat 3…" at bounding box center [197, 128] width 394 height 310
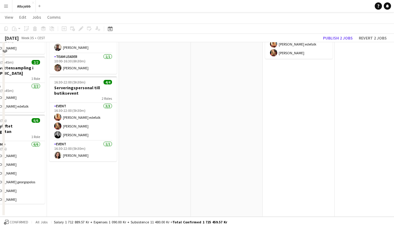
scroll to position [-4, 2]
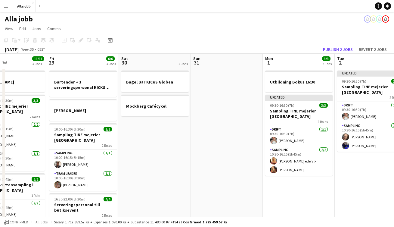
click at [217, 180] on app-date-cell at bounding box center [227, 201] width 72 height 266
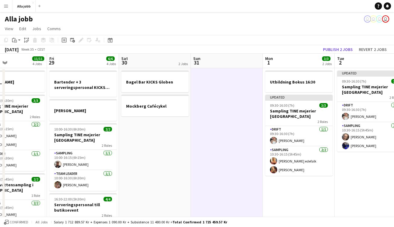
click at [274, 192] on app-date-cell "Utbildning Bokus 16:30 Updated 09:30-16:30 (7h) 3/3 Sampling TINE mejerier Stoc…" at bounding box center [299, 201] width 72 height 266
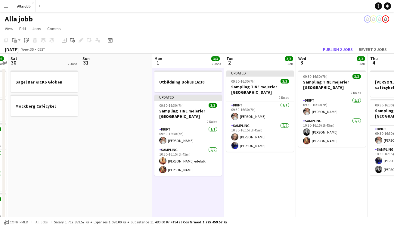
drag, startPoint x: 308, startPoint y: 180, endPoint x: 197, endPoint y: 179, distance: 110.9
click at [197, 179] on app-calendar-viewport "Wed 27 5/5 3 Jobs Thu 28 11/11 4 Jobs Fri 29 6/6 4 Jobs Sat 30 2 Jobs Sun 31 Mo…" at bounding box center [197, 194] width 394 height 280
click at [262, 179] on app-date-cell "Updated 09:30-16:30 (7h) 3/3 Sampling TINE mejerier Stockholm 2 Roles Drift [DA…" at bounding box center [260, 201] width 72 height 266
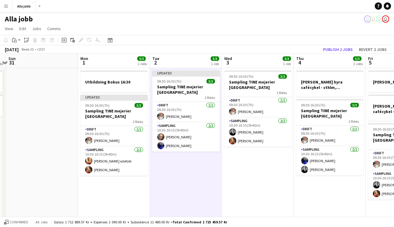
drag, startPoint x: 288, startPoint y: 179, endPoint x: 212, endPoint y: 182, distance: 76.3
click at [212, 182] on app-calendar-viewport "Thu 28 11/11 4 Jobs Fri 29 6/6 4 Jobs Sat 30 2 Jobs Sun 31 Mon 1 3/3 2 Jobs Tue…" at bounding box center [197, 194] width 394 height 280
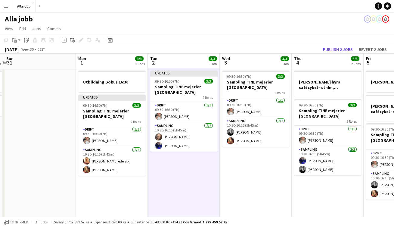
click at [268, 181] on app-date-cell "09:30-16:30 (7h) 3/3 Sampling TINE mejerier Stockholm 2 Roles Drift [DATE] 09:3…" at bounding box center [256, 201] width 72 height 266
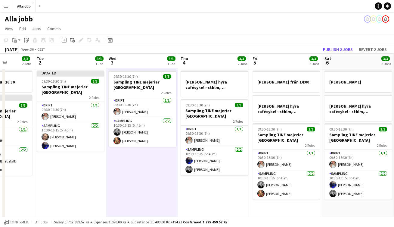
scroll to position [0, 256]
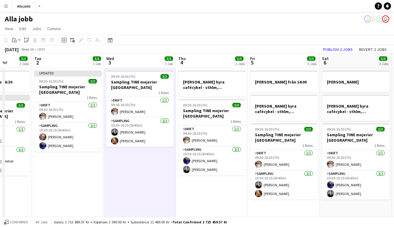
drag, startPoint x: 276, startPoint y: 181, endPoint x: 160, endPoint y: 183, distance: 116.0
click at [160, 183] on app-calendar-viewport "Fri 29 6/6 4 Jobs Sat 30 2 Jobs Sun 31 Mon 1 3/3 2 Jobs Tue 2 3/3 1 Job Wed 3 3…" at bounding box center [197, 194] width 394 height 280
click at [209, 182] on app-date-cell "[PERSON_NAME] hyra cafécykel - sthlm, [GEOGRAPHIC_DATA], cph 09:30-16:30 (7h) 3…" at bounding box center [212, 201] width 72 height 266
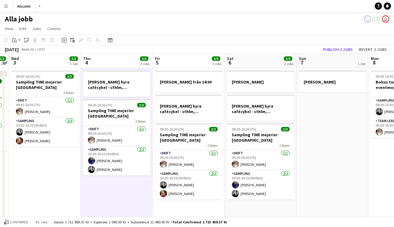
drag, startPoint x: 266, startPoint y: 144, endPoint x: 169, endPoint y: 149, distance: 96.5
click at [169, 149] on app-calendar-viewport "Sun 31 Mon 1 3/3 2 Jobs Tue 2 3/3 1 Job Wed 3 3/3 1 Job Thu 4 3/3 2 Jobs Fri 5 …" at bounding box center [197, 194] width 394 height 280
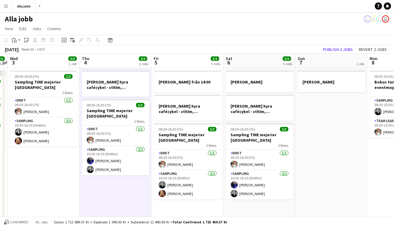
click at [326, 150] on app-date-cell "[PERSON_NAME]" at bounding box center [332, 201] width 72 height 266
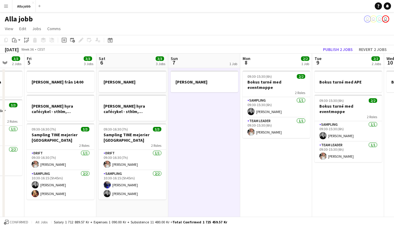
drag, startPoint x: 326, startPoint y: 150, endPoint x: 196, endPoint y: 155, distance: 130.3
click at [196, 155] on app-calendar-viewport "Mon 1 3/3 2 Jobs Tue 2 3/3 1 Job Wed 3 3/3 1 Job Thu 4 3/3 2 Jobs Fri 5 3/3 3 J…" at bounding box center [197, 194] width 394 height 280
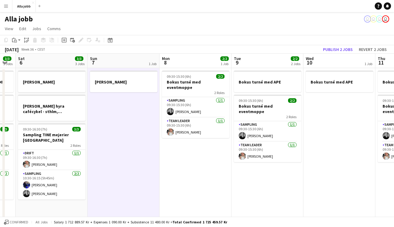
drag, startPoint x: 250, startPoint y: 154, endPoint x: 172, endPoint y: 158, distance: 78.8
click at [172, 158] on app-calendar-viewport "Tue 2 3/3 1 Job Wed 3 3/3 1 Job Thu 4 3/3 2 Jobs Fri 5 3/3 3 Jobs Sat 6 3/3 3 J…" at bounding box center [197, 194] width 394 height 280
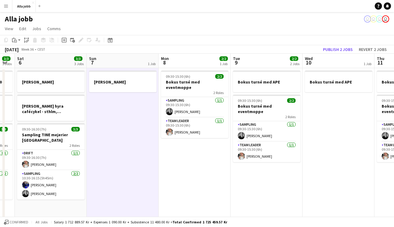
click at [277, 175] on app-date-cell "Bokus turné med APE 09:30-15:30 (6h) 2/2 Bokus turné med eventmoppe 2 Roles Sam…" at bounding box center [267, 201] width 72 height 266
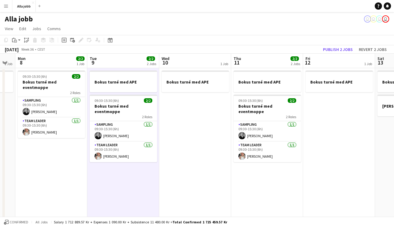
scroll to position [0, 216]
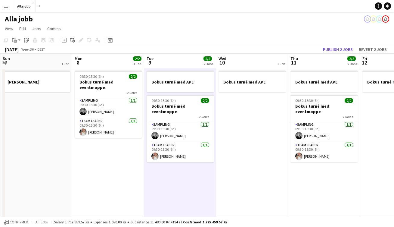
drag, startPoint x: 341, startPoint y: 160, endPoint x: 183, endPoint y: 171, distance: 158.9
click at [183, 171] on app-calendar-viewport "Thu 4 3/3 2 Jobs Fri 5 3/3 3 Jobs Sat 6 3/3 3 Jobs Sun 7 1 Job Mon 8 2/2 1 Job …" at bounding box center [197, 194] width 394 height 280
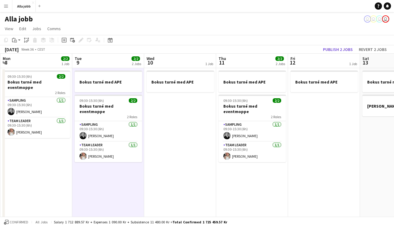
click at [197, 170] on app-date-cell "Bokus turné med APE" at bounding box center [180, 201] width 72 height 266
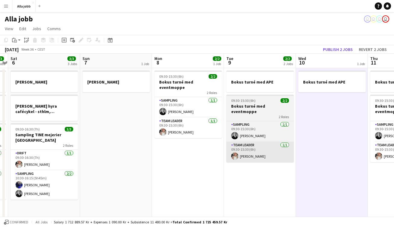
drag, startPoint x: 170, startPoint y: 153, endPoint x: 202, endPoint y: 147, distance: 32.2
click at [282, 150] on app-calendar-viewport "Thu 4 3/3 2 Jobs Fri 5 3/3 3 Jobs Sat 6 3/3 3 Jobs Sun 7 1 Job Mon 8 2/2 1 Job …" at bounding box center [197, 194] width 394 height 280
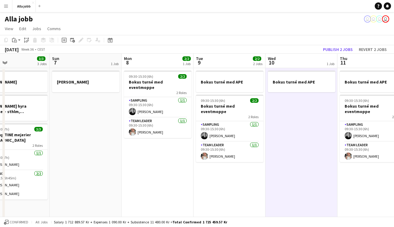
drag, startPoint x: 122, startPoint y: 150, endPoint x: 262, endPoint y: 140, distance: 140.2
click at [263, 140] on app-calendar-viewport "Thu 4 3/3 2 Jobs Fri 5 3/3 3 Jobs Sat 6 3/3 3 Jobs Sun 7 1 Job Mon 8 2/2 1 Job …" at bounding box center [197, 194] width 394 height 280
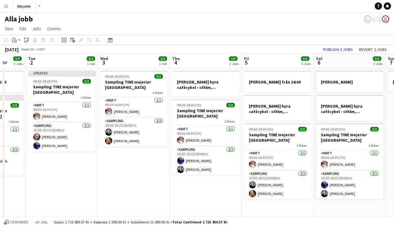
drag, startPoint x: 78, startPoint y: 147, endPoint x: 222, endPoint y: 147, distance: 144.1
click at [222, 147] on app-calendar-viewport "Sun 31 Mon 1 3/3 2 Jobs Tue 2 3/3 1 Job Wed 3 3/3 1 Job Thu 4 3/3 2 Jobs Fri 5 …" at bounding box center [197, 194] width 394 height 280
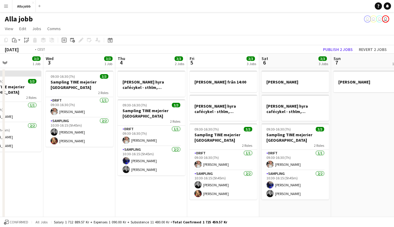
drag, startPoint x: 98, startPoint y: 153, endPoint x: 216, endPoint y: 152, distance: 118.1
click at [222, 152] on app-calendar-viewport "Sun 31 Mon 1 3/3 2 Jobs Tue 2 3/3 1 Job Wed 3 3/3 1 Job Thu 4 3/3 2 Jobs Fri 5 …" at bounding box center [197, 194] width 394 height 280
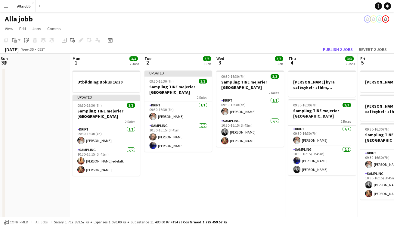
scroll to position [0, 123]
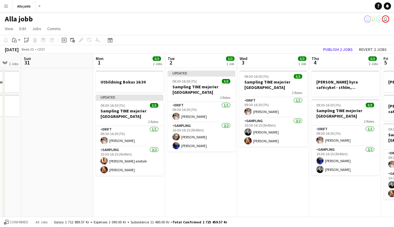
drag, startPoint x: 74, startPoint y: 151, endPoint x: 121, endPoint y: 148, distance: 46.2
click at [121, 148] on app-calendar-viewport "Fri 29 6/6 4 Jobs Sat 30 2 Jobs Sun 31 Mon 1 3/3 2 Jobs Tue 2 3/3 1 Job Wed 3 3…" at bounding box center [197, 194] width 394 height 280
click at [193, 179] on app-date-cell "Updated 09:30-16:30 (7h) 3/3 Sampling TINE mejerier Stockholm 2 Roles Drift [DA…" at bounding box center [201, 201] width 72 height 266
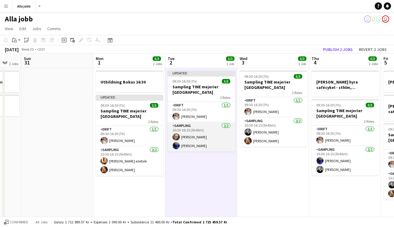
click at [192, 142] on app-card-role "Sampling [DATE] 10:30-16:15 (5h45m) [PERSON_NAME] [PERSON_NAME]" at bounding box center [202, 136] width 68 height 29
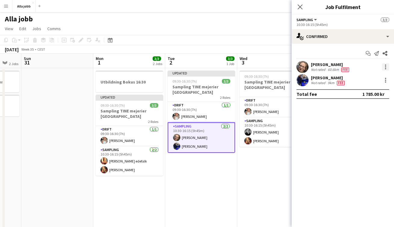
click at [385, 70] on div at bounding box center [385, 66] width 7 height 7
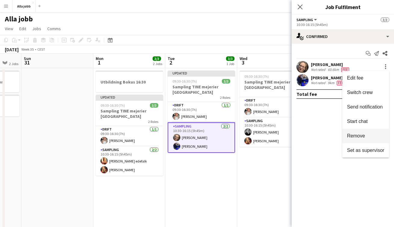
click at [351, 136] on span "Remove" at bounding box center [356, 135] width 18 height 5
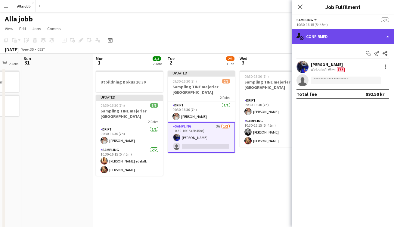
click at [322, 33] on div "single-neutral-actions-check-2 Confirmed" at bounding box center [343, 36] width 102 height 14
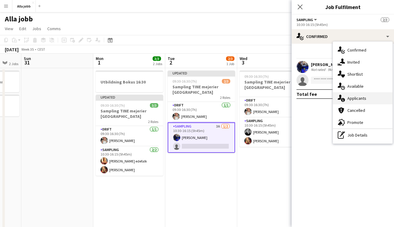
click at [349, 99] on div "single-neutral-actions-information Applicants" at bounding box center [363, 98] width 60 height 12
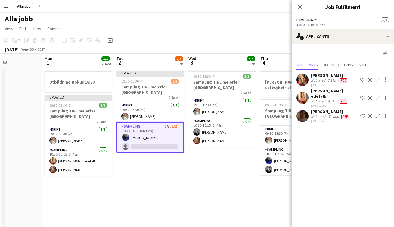
scroll to position [0, 181]
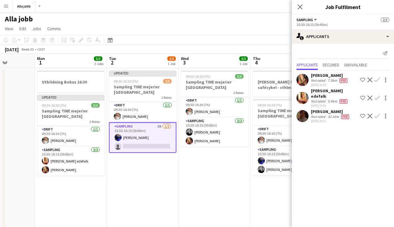
drag, startPoint x: 234, startPoint y: 170, endPoint x: 175, endPoint y: 172, distance: 58.8
click at [175, 172] on app-calendar-viewport "Fri 29 6/6 4 Jobs Sat 30 2 Jobs Sun 31 Mon 1 3/3 2 Jobs Tue 2 2/3 1 Job Wed 3 3…" at bounding box center [197, 194] width 394 height 280
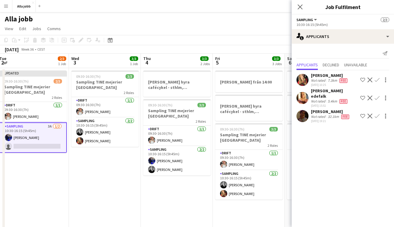
scroll to position [0, 220]
drag, startPoint x: 195, startPoint y: 163, endPoint x: 84, endPoint y: 168, distance: 110.4
click at [84, 168] on app-calendar-viewport "Sat 30 2 Jobs Sun 31 Mon 1 3/3 2 Jobs Tue 2 2/3 1 Job Wed 3 3/3 1 Job Thu 4 3/3…" at bounding box center [197, 194] width 394 height 280
click at [378, 83] on button "Confirm" at bounding box center [377, 79] width 7 height 7
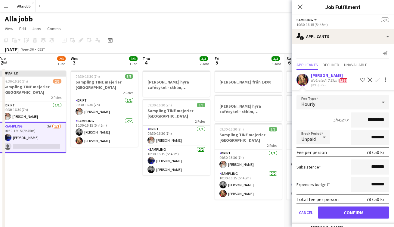
click at [364, 218] on button "Confirm" at bounding box center [353, 212] width 71 height 12
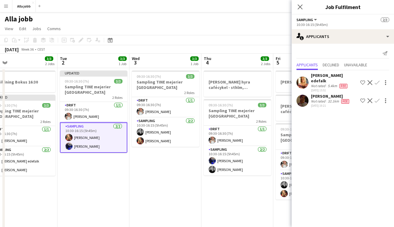
drag, startPoint x: 157, startPoint y: 193, endPoint x: 218, endPoint y: 197, distance: 61.6
click at [218, 197] on app-calendar-viewport "Sat 30 2 Jobs Sun 31 Mon 1 3/3 2 Jobs Tue 2 3/3 1 Job Wed 3 3/3 1 Job Thu 4 3/3…" at bounding box center [197, 194] width 394 height 280
click at [172, 197] on app-date-cell "09:30-16:30 (7h) 3/3 Sampling TINE mejerier Stockholm 2 Roles Drift [DATE] 09:3…" at bounding box center [166, 201] width 72 height 266
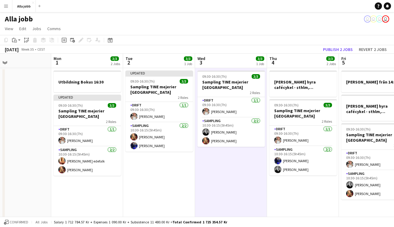
scroll to position [0, 159]
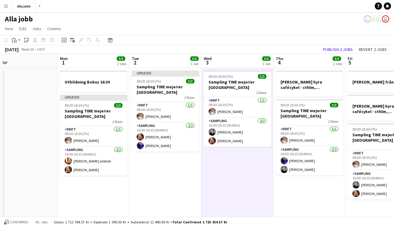
drag, startPoint x: 186, startPoint y: 163, endPoint x: 258, endPoint y: 152, distance: 72.6
click at [258, 152] on app-calendar-viewport "Fri 29 6/6 4 Jobs Sat 30 2 Jobs Sun 31 Mon 1 3/3 2 Jobs Tue 2 3/3 1 Job Wed 3 3…" at bounding box center [197, 194] width 394 height 280
click at [331, 53] on button "Publish 2 jobs" at bounding box center [338, 50] width 35 height 8
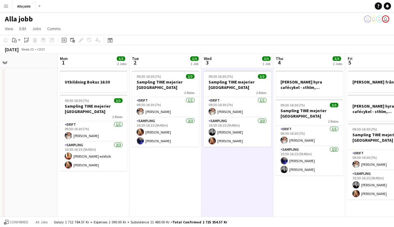
click at [250, 171] on app-date-cell "09:30-16:30 (7h) 3/3 Sampling TINE mejerier Stockholm 2 Roles Drift [DATE] 09:3…" at bounding box center [238, 201] width 72 height 266
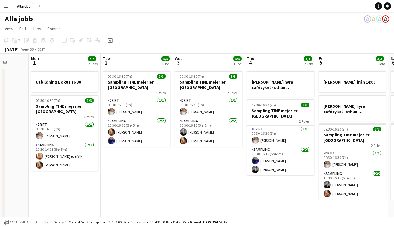
scroll to position [0, 189]
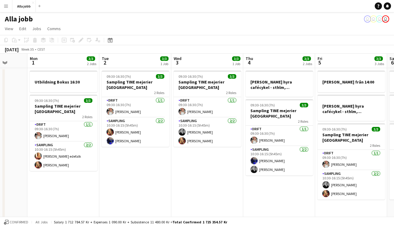
drag, startPoint x: 267, startPoint y: 172, endPoint x: 237, endPoint y: 174, distance: 30.2
click at [237, 174] on app-calendar-viewport "Fri 29 6/6 4 Jobs Sat 30 2 Jobs Sun 31 Mon 1 3/3 2 Jobs Tue 2 3/3 1 Job Wed 3 3…" at bounding box center [197, 194] width 394 height 280
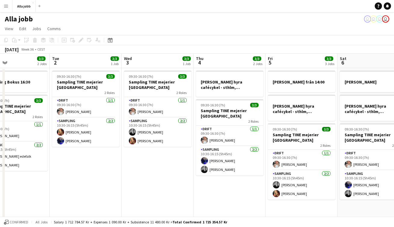
drag, startPoint x: 226, startPoint y: 167, endPoint x: 177, endPoint y: 164, distance: 49.9
click at [177, 164] on app-calendar-viewport "Fri 29 6/6 4 Jobs Sat 30 2 Jobs Sun 31 Mon 1 3/3 2 Jobs Tue 2 3/3 1 Job Wed 3 3…" at bounding box center [197, 194] width 394 height 280
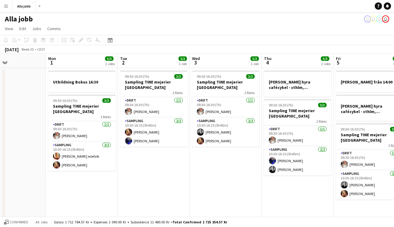
scroll to position [0, 167]
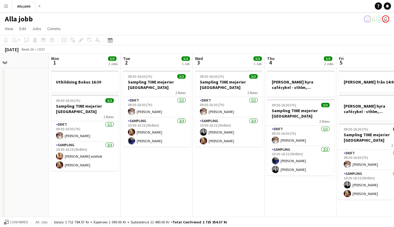
drag, startPoint x: 143, startPoint y: 160, endPoint x: 215, endPoint y: 166, distance: 71.4
click at [215, 166] on app-calendar-viewport "Fri 29 6/6 4 Jobs Sat 30 2 Jobs Sun 31 Mon 1 3/3 2 Jobs Tue 2 3/3 1 Job Wed 3 3…" at bounding box center [197, 194] width 394 height 280
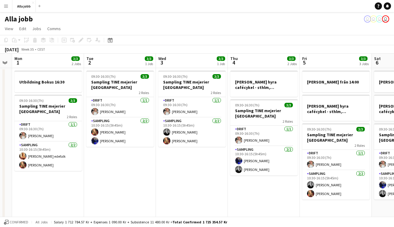
drag, startPoint x: 259, startPoint y: 172, endPoint x: 222, endPoint y: 172, distance: 36.8
click at [222, 172] on app-calendar-viewport "Fri 29 6/6 4 Jobs Sat 30 2 Jobs Sun 31 Mon 1 3/3 2 Jobs Tue 2 3/3 1 Job Wed 3 3…" at bounding box center [197, 194] width 394 height 280
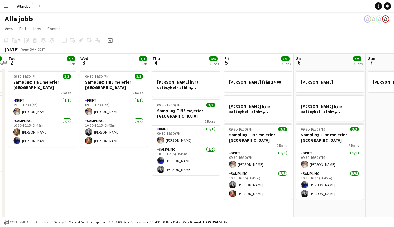
scroll to position [0, 218]
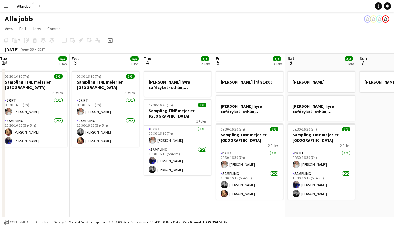
drag, startPoint x: 246, startPoint y: 170, endPoint x: 160, endPoint y: 172, distance: 86.5
click at [160, 172] on app-calendar-viewport "Sat 30 2 Jobs Sun 31 Mon 1 3/3 2 Jobs Tue 2 3/3 1 Job Wed 3 3/3 1 Job Thu 4 3/3…" at bounding box center [197, 194] width 394 height 280
click at [214, 188] on app-date-cell "[PERSON_NAME] från 14:00 [PERSON_NAME] hyra cafécykel - sthlm, [GEOGRAPHIC_DATA…" at bounding box center [250, 201] width 72 height 266
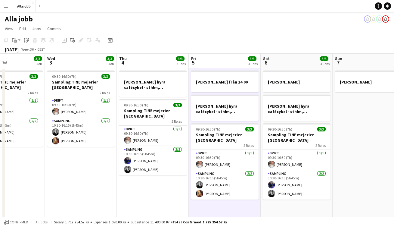
scroll to position [0, 248]
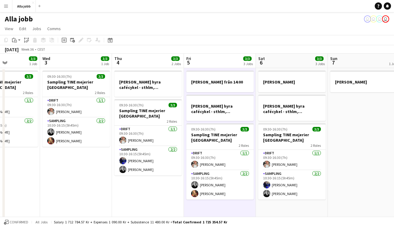
drag, startPoint x: 366, startPoint y: 158, endPoint x: 337, endPoint y: 165, distance: 30.3
click at [337, 165] on app-calendar-viewport "Sat 30 2 Jobs Sun 31 Mon 1 3/3 2 Jobs Tue 2 3/3 1 Job Wed 3 3/3 1 Job Thu 4 3/3…" at bounding box center [197, 194] width 394 height 280
click at [352, 154] on app-date-cell "[PERSON_NAME]" at bounding box center [364, 201] width 72 height 266
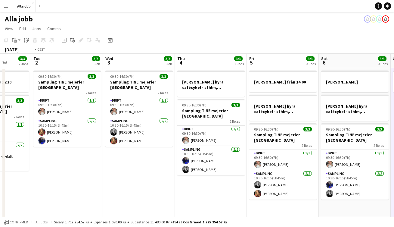
drag, startPoint x: 161, startPoint y: 172, endPoint x: 303, endPoint y: 172, distance: 142.5
click at [303, 172] on app-calendar-viewport "Sat 30 2 Jobs Sun 31 Mon 1 3/3 2 Jobs Tue 2 3/3 1 Job Wed 3 3/3 1 Job Thu 4 3/3…" at bounding box center [197, 194] width 394 height 280
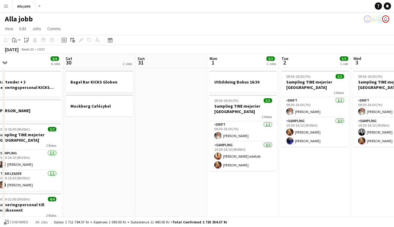
drag, startPoint x: 155, startPoint y: 166, endPoint x: 323, endPoint y: 160, distance: 168.6
click at [323, 160] on app-calendar-viewport "Wed 27 5/5 3 Jobs Thu 28 11/11 4 Jobs Fri 29 6/6 4 Jobs Sat 30 2 Jobs Sun 31 Mo…" at bounding box center [197, 194] width 394 height 280
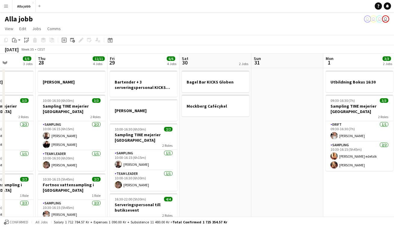
scroll to position [0, 174]
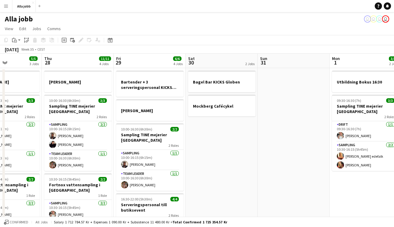
drag, startPoint x: 165, startPoint y: 162, endPoint x: 287, endPoint y: 165, distance: 121.8
click at [288, 165] on app-calendar-viewport "Mon 25 4 Jobs Tue 26 3/3 2 Jobs Wed 27 5/5 3 Jobs Thu 28 11/11 4 Jobs Fri 29 6/…" at bounding box center [197, 194] width 394 height 280
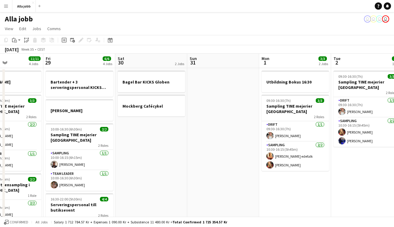
drag, startPoint x: 235, startPoint y: 163, endPoint x: 103, endPoint y: 164, distance: 132.6
click at [104, 164] on app-calendar-viewport "Mon 25 4 Jobs Tue 26 3/3 2 Jobs Wed 27 5/5 3 Jobs Thu 28 11/11 4 Jobs Fri 29 6/…" at bounding box center [197, 194] width 394 height 280
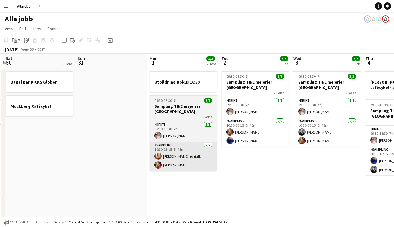
drag, startPoint x: 203, startPoint y: 166, endPoint x: 107, endPoint y: 169, distance: 95.6
click at [96, 168] on app-calendar-viewport "Wed 27 5/5 3 Jobs Thu 28 11/11 4 Jobs Fri 29 6/6 4 Jobs Sat 30 2 Jobs Sun 31 Mo…" at bounding box center [197, 194] width 394 height 280
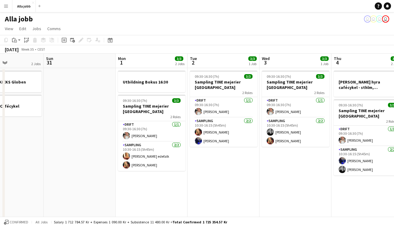
drag, startPoint x: 189, startPoint y: 174, endPoint x: 230, endPoint y: 178, distance: 40.5
click at [230, 178] on app-calendar-viewport "Thu 28 11/11 4 Jobs Fri 29 6/6 4 Jobs Sat 30 2 Jobs Sun 31 Mon 1 3/3 2 Jobs Tue…" at bounding box center [197, 194] width 394 height 280
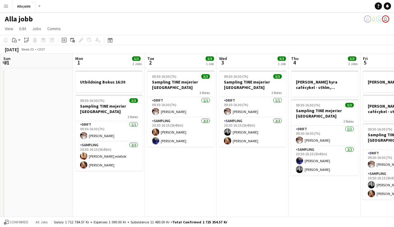
scroll to position [0, 263]
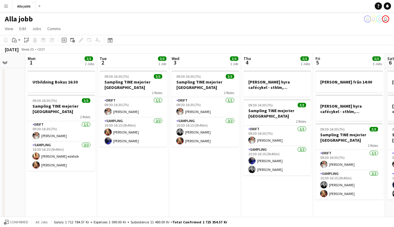
drag, startPoint x: 239, startPoint y: 177, endPoint x: 149, endPoint y: 181, distance: 89.6
click at [149, 181] on app-calendar-viewport "Thu 28 11/11 4 Jobs Fri 29 6/6 4 Jobs Sat 30 2 Jobs Sun 31 Mon 1 3/3 2 Jobs Tue…" at bounding box center [197, 194] width 394 height 280
click at [182, 190] on app-date-cell "09:30-16:30 (7h) 3/3 Sampling TINE mejerier Stockholm 2 Roles Drift [DATE] 09:3…" at bounding box center [205, 201] width 72 height 266
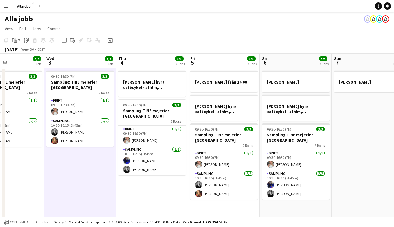
scroll to position [0, 254]
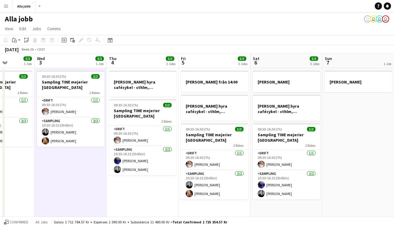
drag, startPoint x: 191, startPoint y: 186, endPoint x: 61, endPoint y: 179, distance: 130.4
click at [56, 179] on app-calendar-viewport "Sat 30 2 Jobs Sun 31 Mon 1 3/3 2 Jobs Tue 2 3/3 1 Job Wed 3 3/3 1 Job Thu 4 3/3…" at bounding box center [197, 194] width 394 height 280
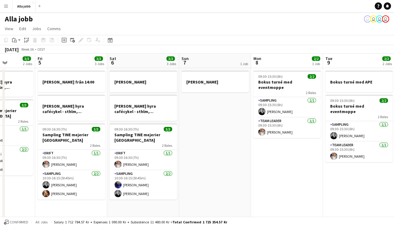
drag, startPoint x: 354, startPoint y: 164, endPoint x: 198, endPoint y: 163, distance: 155.8
click at [200, 163] on app-calendar-viewport "Mon 1 3/3 2 Jobs Tue 2 3/3 1 Job Wed 3 3/3 1 Job Thu 4 3/3 2 Jobs Fri 5 3/3 3 J…" at bounding box center [197, 194] width 394 height 280
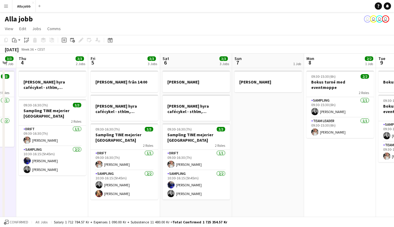
drag, startPoint x: 291, startPoint y: 160, endPoint x: 208, endPoint y: 161, distance: 82.3
click at [208, 161] on app-calendar-viewport "Mon 1 3/3 2 Jobs Tue 2 3/3 1 Job Wed 3 3/3 1 Job Thu 4 3/3 2 Jobs Fri 5 3/3 3 J…" at bounding box center [197, 194] width 394 height 280
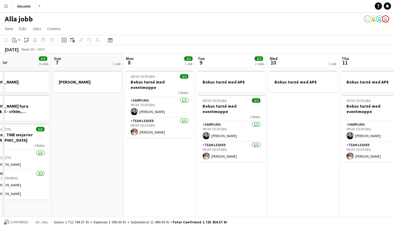
drag, startPoint x: 286, startPoint y: 174, endPoint x: 251, endPoint y: 178, distance: 35.2
click at [251, 178] on app-calendar-viewport "Wed 3 3/3 1 Job Thu 4 3/3 2 Jobs Fri 5 3/3 3 Jobs Sat 6 3/3 3 Jobs Sun 7 1 Job …" at bounding box center [197, 194] width 394 height 280
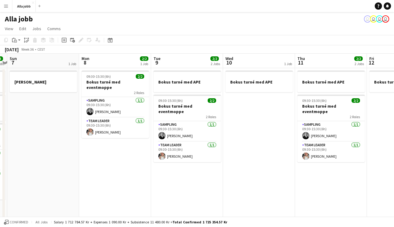
scroll to position [0, 209]
drag, startPoint x: 292, startPoint y: 180, endPoint x: 247, endPoint y: 181, distance: 44.6
click at [247, 181] on app-calendar-viewport "Thu 4 3/3 2 Jobs Fri 5 3/3 3 Jobs Sat 6 3/3 3 Jobs Sun 7 1 Job Mon 8 2/2 1 Job …" at bounding box center [197, 194] width 394 height 280
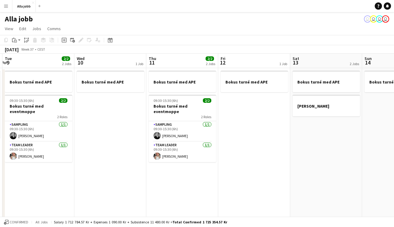
drag, startPoint x: 270, startPoint y: 170, endPoint x: 125, endPoint y: 173, distance: 145.0
click at [121, 173] on app-calendar-viewport "Sat 6 3/3 3 Jobs Sun 7 1 Job Mon 8 2/2 1 Job Tue 9 2/2 2 Jobs Wed 10 1 Job Thu …" at bounding box center [197, 194] width 394 height 280
click at [264, 171] on app-date-cell "Bokus turné med APE" at bounding box center [254, 201] width 72 height 266
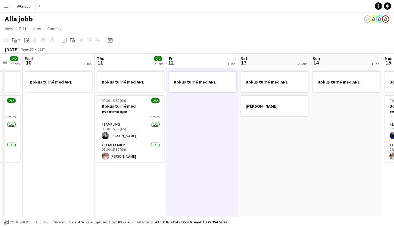
scroll to position [0, 208]
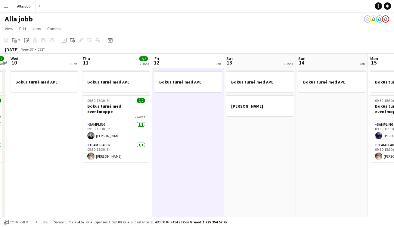
drag, startPoint x: 303, startPoint y: 175, endPoint x: 244, endPoint y: 176, distance: 58.5
click at [244, 176] on app-calendar-viewport "Sun 7 1 Job Mon 8 2/2 1 Job Tue 9 2/2 2 Jobs Wed 10 1 Job Thu 11 2/2 2 Jobs Fri…" at bounding box center [197, 194] width 394 height 280
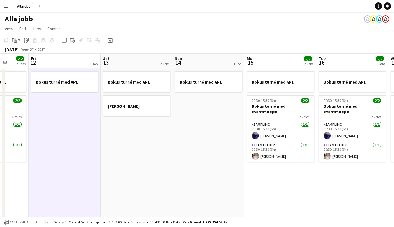
drag, startPoint x: 268, startPoint y: 173, endPoint x: 152, endPoint y: 178, distance: 115.6
click at [143, 178] on app-calendar-viewport "Mon 8 2/2 1 Job Tue 9 2/2 2 Jobs Wed 10 1 Job Thu 11 2/2 2 Jobs Fri 12 1 Job Sa…" at bounding box center [197, 194] width 394 height 280
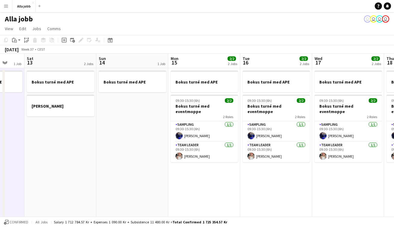
drag, startPoint x: 214, startPoint y: 175, endPoint x: 138, endPoint y: 179, distance: 75.7
click at [138, 179] on app-calendar-viewport "Tue 9 2/2 2 Jobs Wed 10 1 Job Thu 11 2/2 2 Jobs Fri 12 1 Job Sat 13 2 Jobs Sun …" at bounding box center [197, 194] width 394 height 280
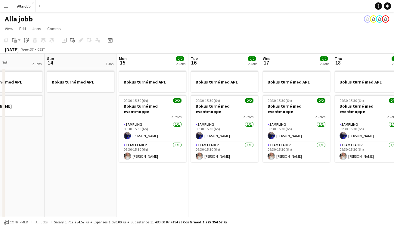
drag, startPoint x: 292, startPoint y: 178, endPoint x: 189, endPoint y: 177, distance: 103.1
click at [134, 182] on app-calendar-viewport "Wed 10 1 Job Thu 11 2/2 2 Jobs Fri 12 1 Job Sat 13 2 Jobs Sun 14 1 Job Mon 15 2…" at bounding box center [197, 194] width 394 height 280
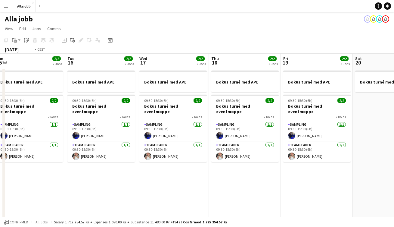
drag, startPoint x: 231, startPoint y: 174, endPoint x: 128, endPoint y: 175, distance: 102.2
click at [151, 174] on app-calendar-viewport "Fri 12 1 Job Sat 13 2 Jobs Sun 14 1 Job Mon 15 2/2 2 Jobs Tue 16 2/2 2 Jobs Wed…" at bounding box center [197, 194] width 394 height 280
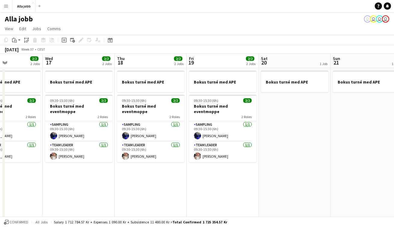
drag, startPoint x: 298, startPoint y: 168, endPoint x: 200, endPoint y: 171, distance: 97.7
click at [245, 169] on app-calendar-viewport "Sat 13 2 Jobs Sun 14 1 Job Mon 15 2/2 2 Jobs Tue 16 2/2 2 Jobs Wed 17 2/2 2 Job…" at bounding box center [197, 194] width 394 height 280
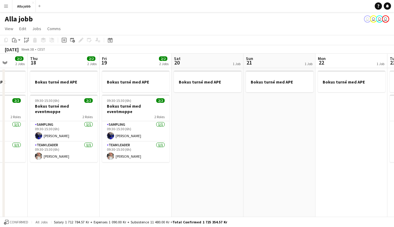
drag, startPoint x: 249, startPoint y: 169, endPoint x: 174, endPoint y: 171, distance: 74.8
click at [174, 171] on app-calendar-viewport "Sun 14 1 Job Mon 15 2/2 2 Jobs Tue 16 2/2 2 Jobs Wed 17 2/2 2 Jobs Thu 18 2/2 2…" at bounding box center [197, 194] width 394 height 280
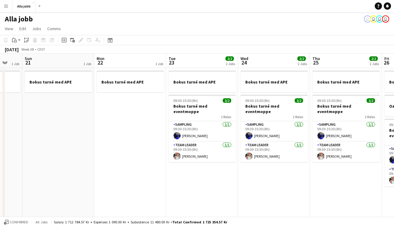
drag, startPoint x: 251, startPoint y: 159, endPoint x: 193, endPoint y: 162, distance: 57.6
click at [194, 161] on app-calendar-viewport "Wed 17 2/2 2 Jobs Thu 18 2/2 2 Jobs Fri 19 2/2 2 Jobs Sat 20 1 Job Sun 21 1 Job…" at bounding box center [197, 194] width 394 height 280
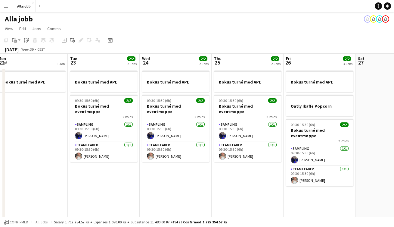
scroll to position [0, 212]
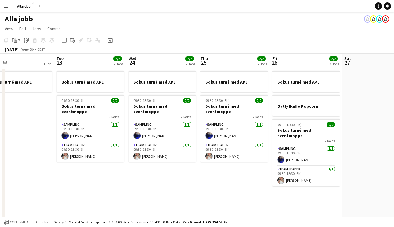
drag, startPoint x: 337, startPoint y: 156, endPoint x: 217, endPoint y: 156, distance: 120.2
click at [217, 156] on app-calendar-viewport "Fri 19 2/2 2 Jobs Sat 20 1 Job Sun 21 1 Job Mon 22 1 Job Tue 23 2/2 2 Jobs Wed …" at bounding box center [197, 194] width 394 height 280
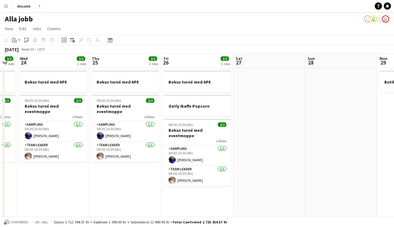
drag, startPoint x: 344, startPoint y: 151, endPoint x: 142, endPoint y: 170, distance: 203.1
click at [142, 170] on app-calendar-viewport "Sat 20 1 Job Sun 21 1 Job Mon 22 1 Job Tue 23 2/2 2 Jobs Wed 24 2/2 2 Jobs Thu …" at bounding box center [197, 194] width 394 height 280
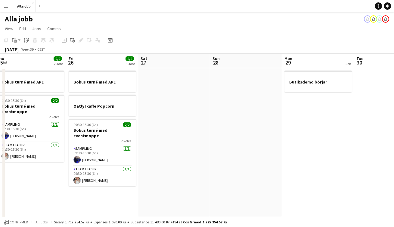
drag, startPoint x: 289, startPoint y: 159, endPoint x: 184, endPoint y: 162, distance: 104.6
click at [185, 162] on app-calendar-viewport "Mon 22 1 Job Tue 23 2/2 2 Jobs Wed 24 2/2 2 Jobs Thu 25 2/2 2 Jobs Fri 26 2/2 3…" at bounding box center [197, 194] width 394 height 280
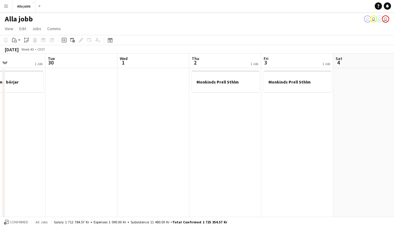
drag, startPoint x: 312, startPoint y: 151, endPoint x: 113, endPoint y: 166, distance: 199.8
click at [113, 166] on app-calendar-viewport "Sat 27 Sun 28 Mon 29 1 Job Tue 30 Wed 1 Thu 2 1 Job Fri 3 1 Job Sat 4 Sun 5 Mon…" at bounding box center [197, 194] width 394 height 280
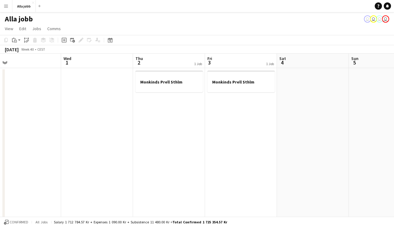
drag, startPoint x: 157, startPoint y: 162, endPoint x: 187, endPoint y: 163, distance: 30.2
click at [195, 164] on app-calendar-viewport "Sat 27 Sun 28 Mon 29 1 Job Tue 30 Wed 1 Thu 2 1 Job Fri 3 1 Job Sat 4 Sun 5 Mon…" at bounding box center [197, 194] width 394 height 280
click at [23, 11] on button "Alla jobb Close" at bounding box center [24, 6] width 24 height 12
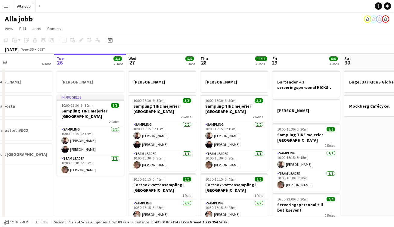
scroll to position [0, 165]
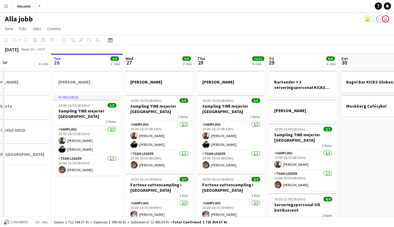
drag, startPoint x: 202, startPoint y: 170, endPoint x: 181, endPoint y: 170, distance: 20.8
click at [181, 170] on app-calendar-viewport "Sat 23 2/2 3 Jobs Sun 24 2 Jobs Mon 25 4 Jobs Tue 26 3/3 2 Jobs Wed 27 5/5 3 Jo…" at bounding box center [197, 194] width 394 height 280
click at [105, 200] on app-date-cell "[PERSON_NAME] In progress 10:00-16:30 (6h30m) 3/3 Sampling TINE mejerier Götebo…" at bounding box center [87, 201] width 72 height 266
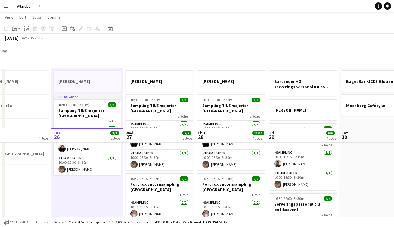
scroll to position [-7, 2]
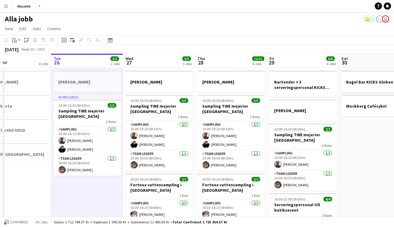
click at [359, 184] on app-date-cell "Bagel Bar KICKS Globen Mockberg Cafécykel" at bounding box center [375, 201] width 72 height 266
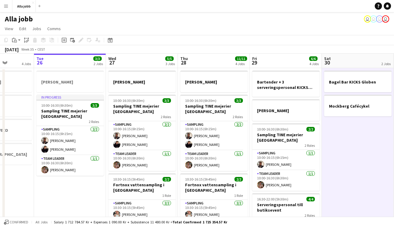
scroll to position [0, 226]
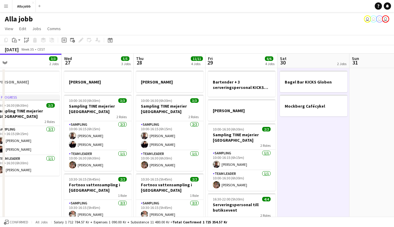
drag, startPoint x: 359, startPoint y: 182, endPoint x: 297, endPoint y: 186, distance: 61.6
click at [297, 186] on app-calendar-viewport "Sat 23 2/2 3 Jobs Sun 24 2 Jobs Mon 25 4 Jobs Tue 26 3/3 2 Jobs Wed 27 5/5 3 Jo…" at bounding box center [197, 194] width 394 height 280
click at [312, 174] on app-date-cell "Bagel Bar KICKS Globen Mockberg Cafécykel" at bounding box center [314, 201] width 72 height 266
